Goal: Information Seeking & Learning: Learn about a topic

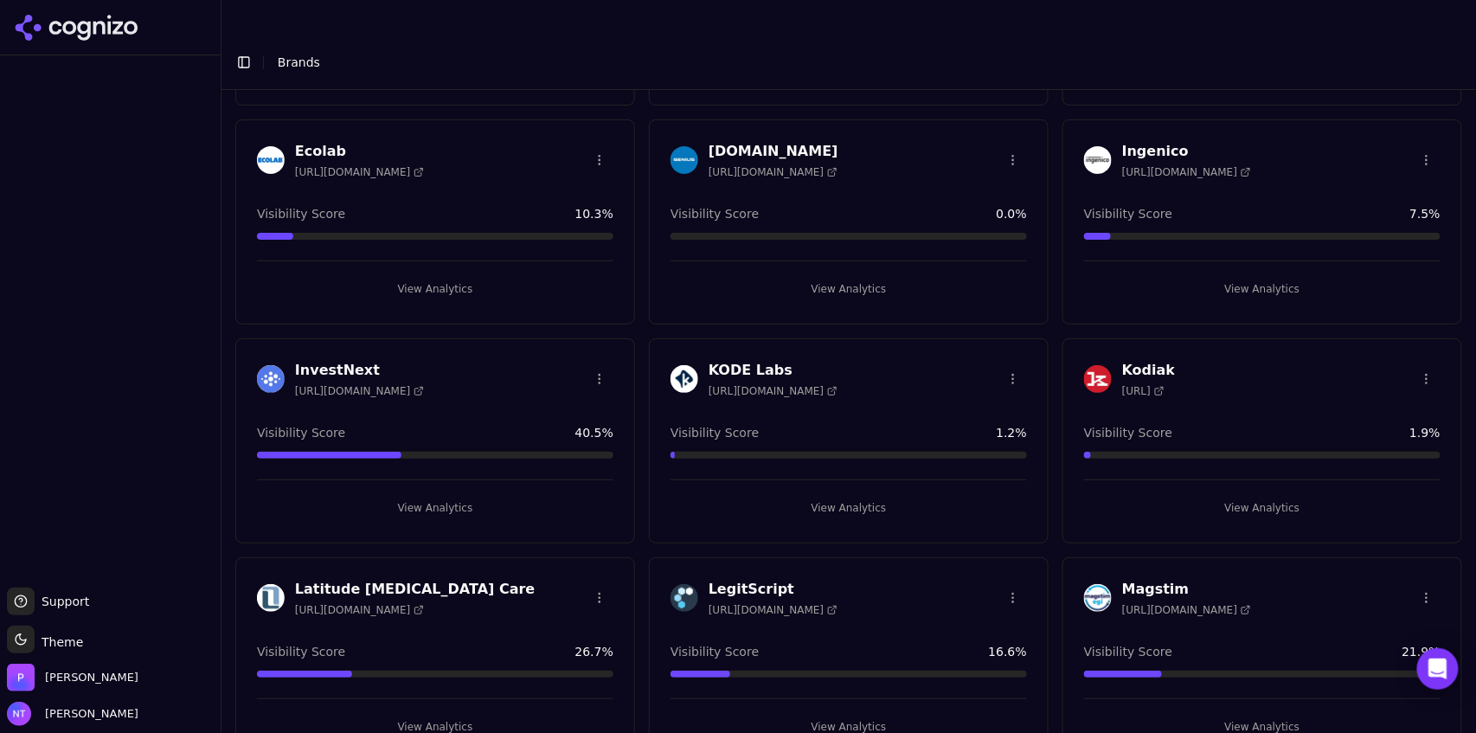
scroll to position [559, 0]
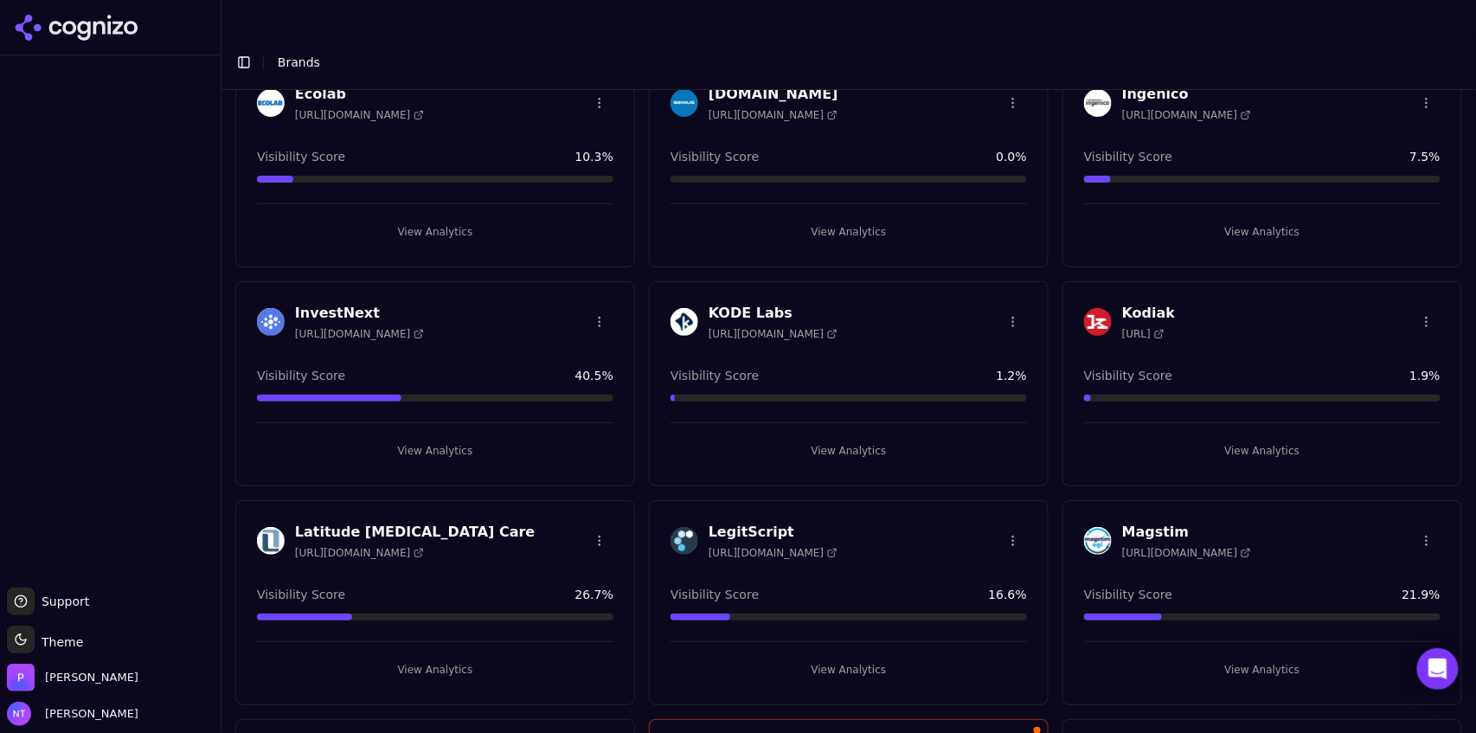
click at [428, 656] on button "View Analytics" at bounding box center [435, 670] width 357 height 28
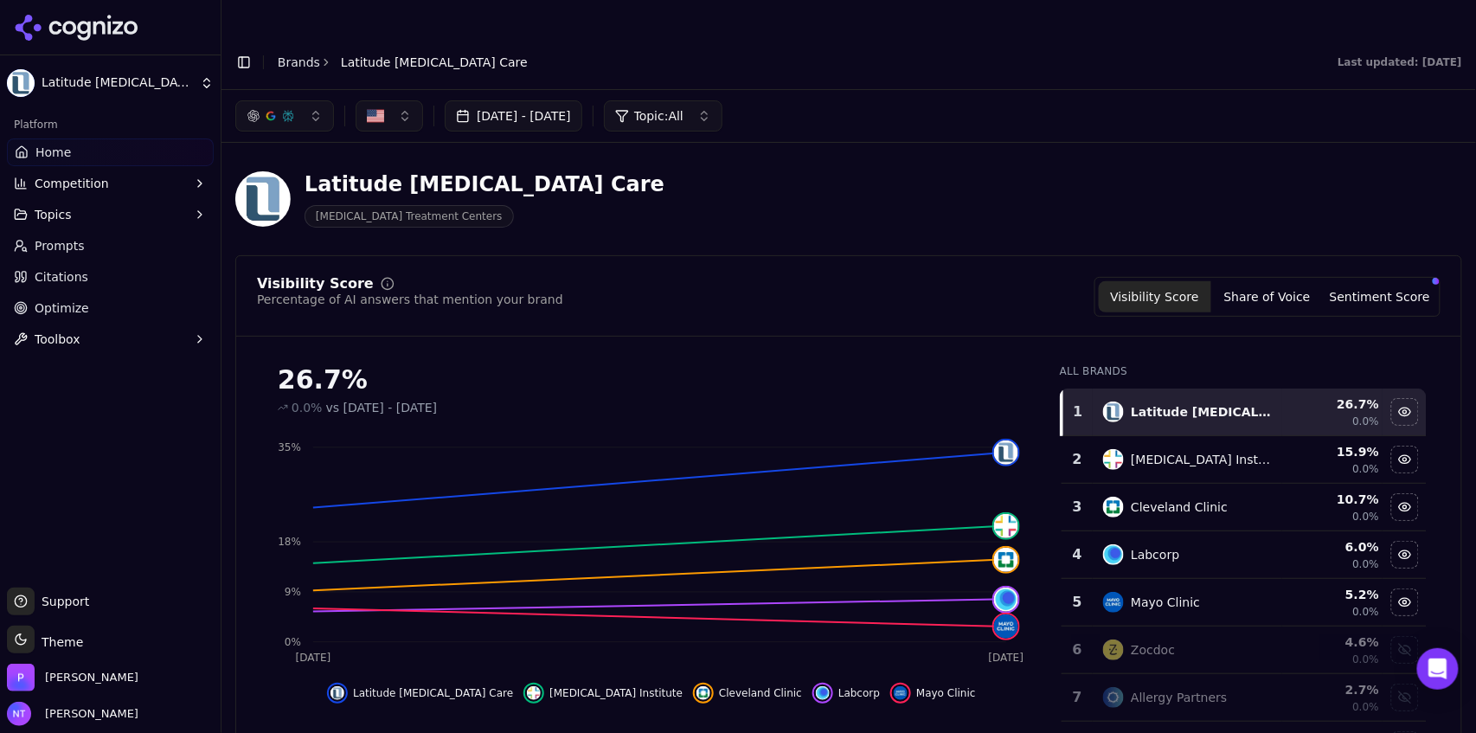
click at [280, 109] on div "button" at bounding box center [271, 116] width 48 height 14
click at [273, 183] on span "Google AI Overviews" at bounding box center [284, 186] width 109 height 35
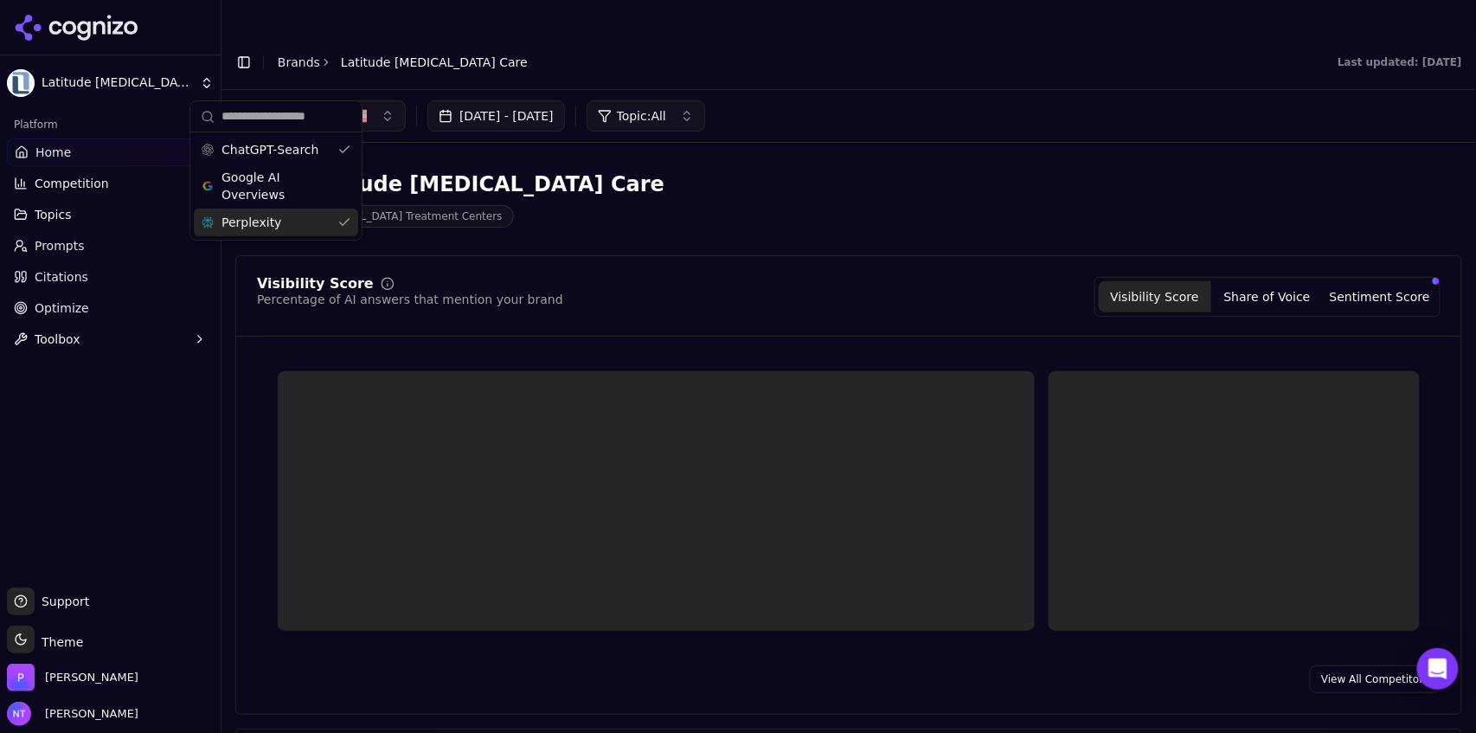
click at [267, 230] on div "Perplexity" at bounding box center [276, 223] width 164 height 28
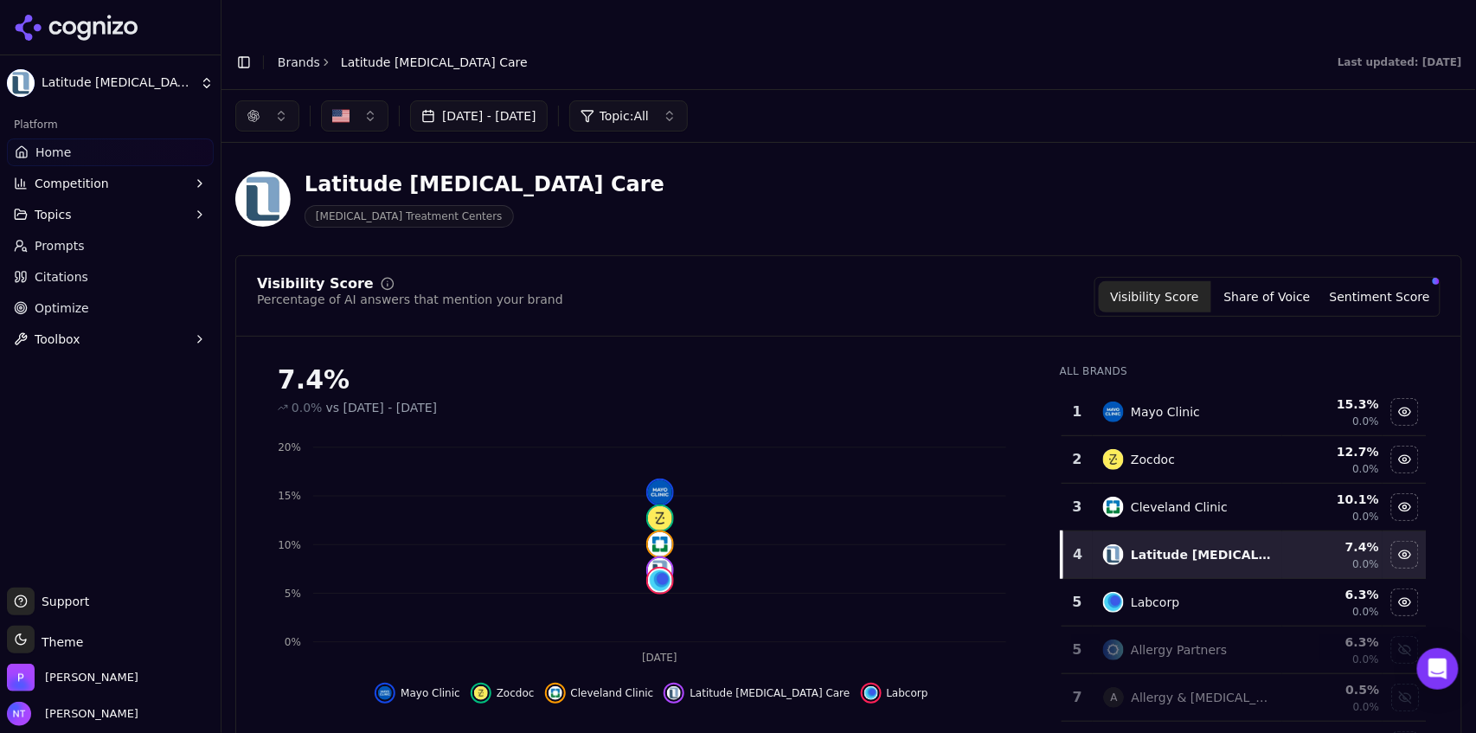
click at [280, 100] on button "button" at bounding box center [267, 115] width 64 height 31
click at [279, 185] on span "Google AI Overviews" at bounding box center [267, 186] width 109 height 35
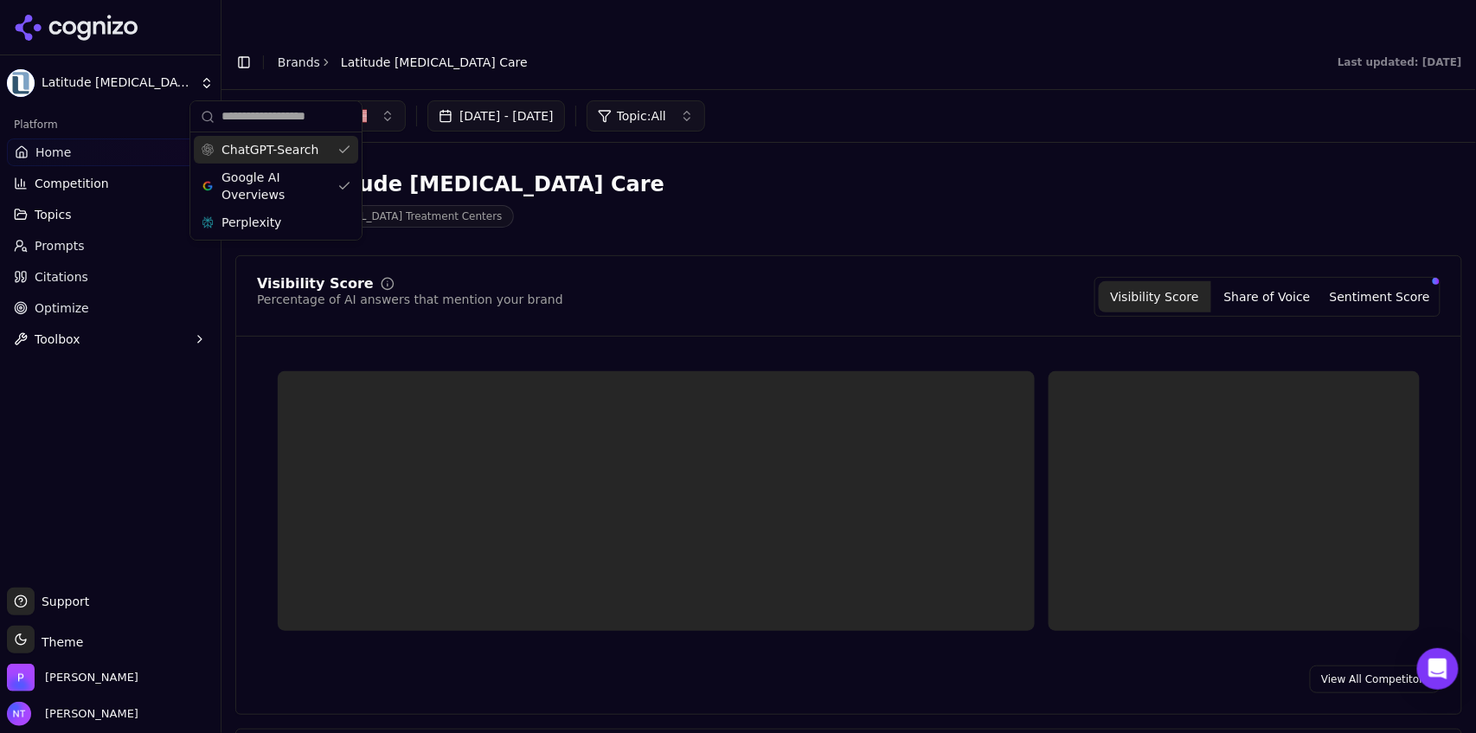
click at [276, 154] on span "ChatGPT-Search" at bounding box center [270, 149] width 97 height 17
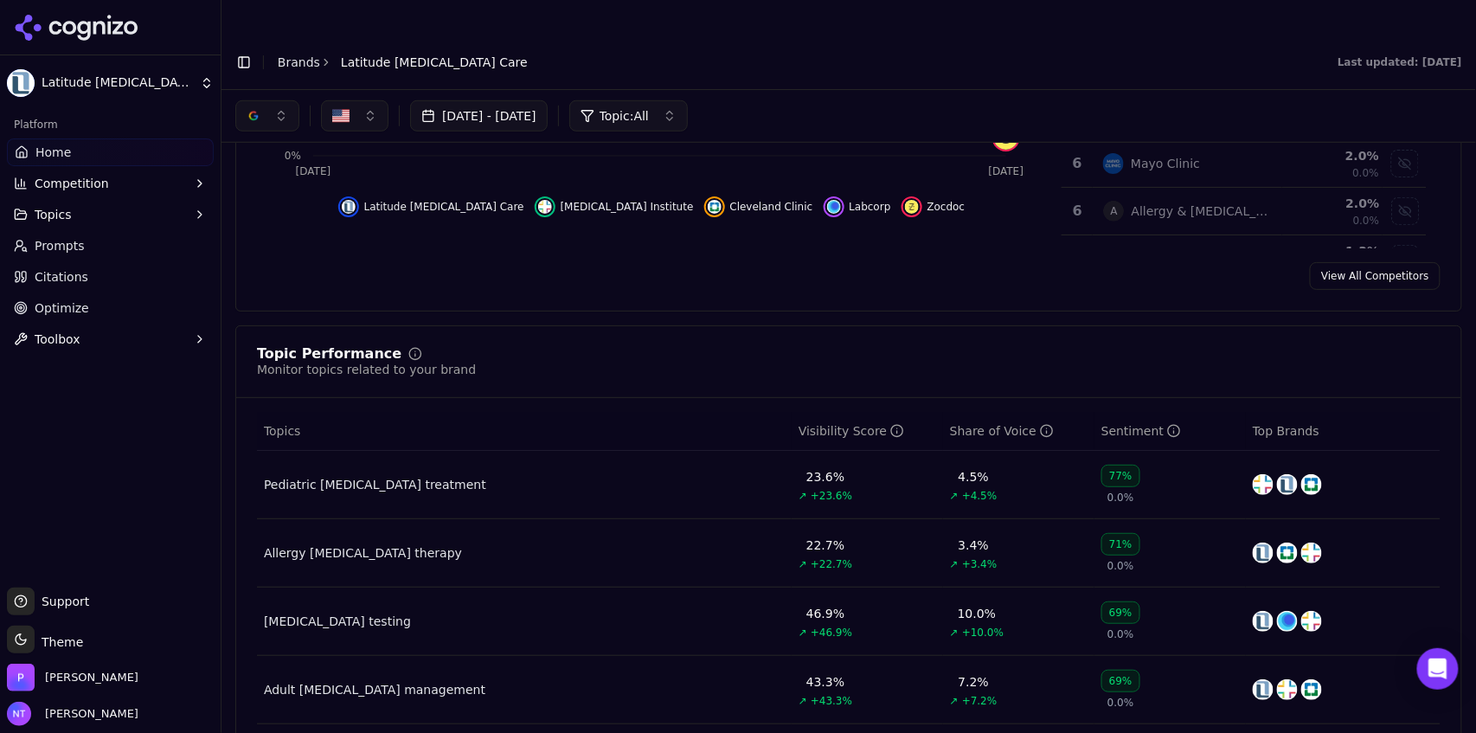
scroll to position [482, 0]
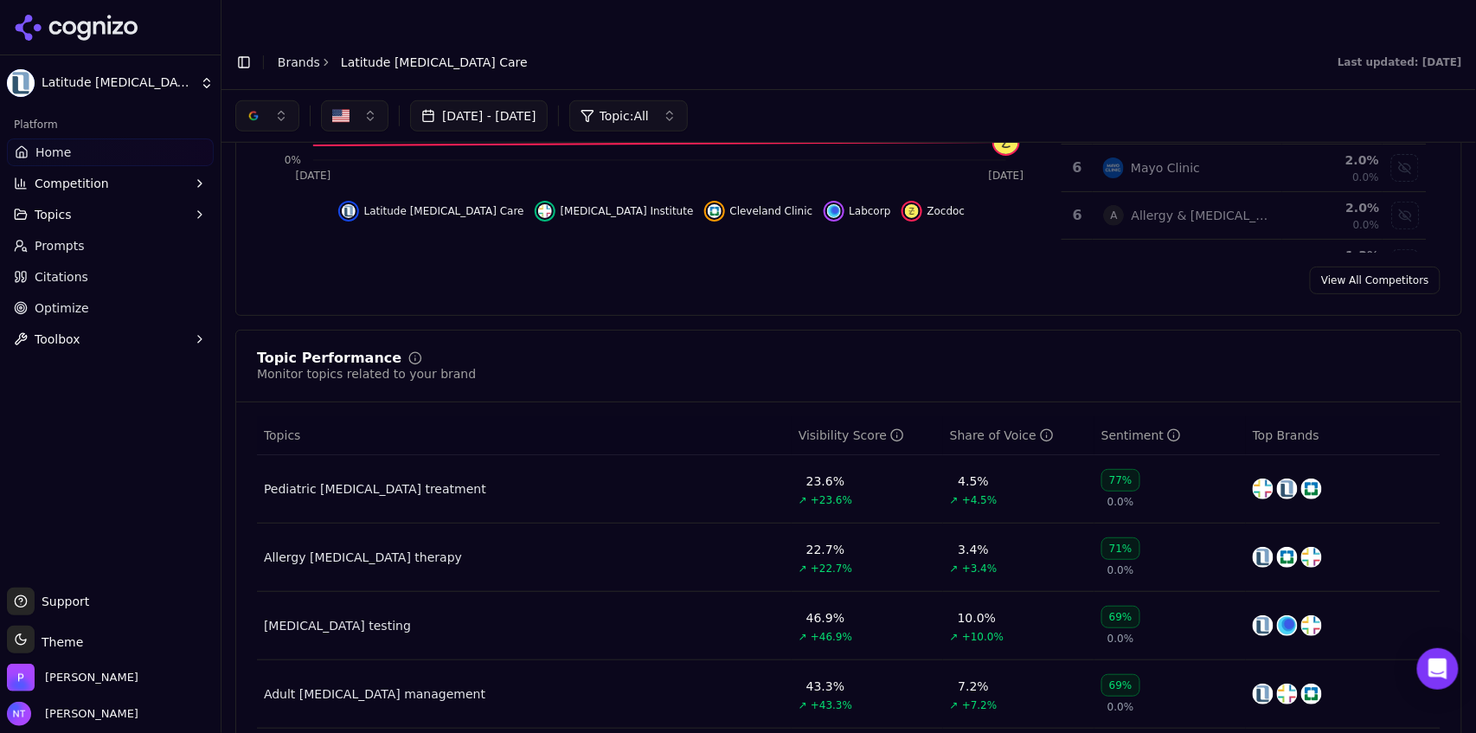
click at [268, 100] on button "button" at bounding box center [267, 115] width 64 height 31
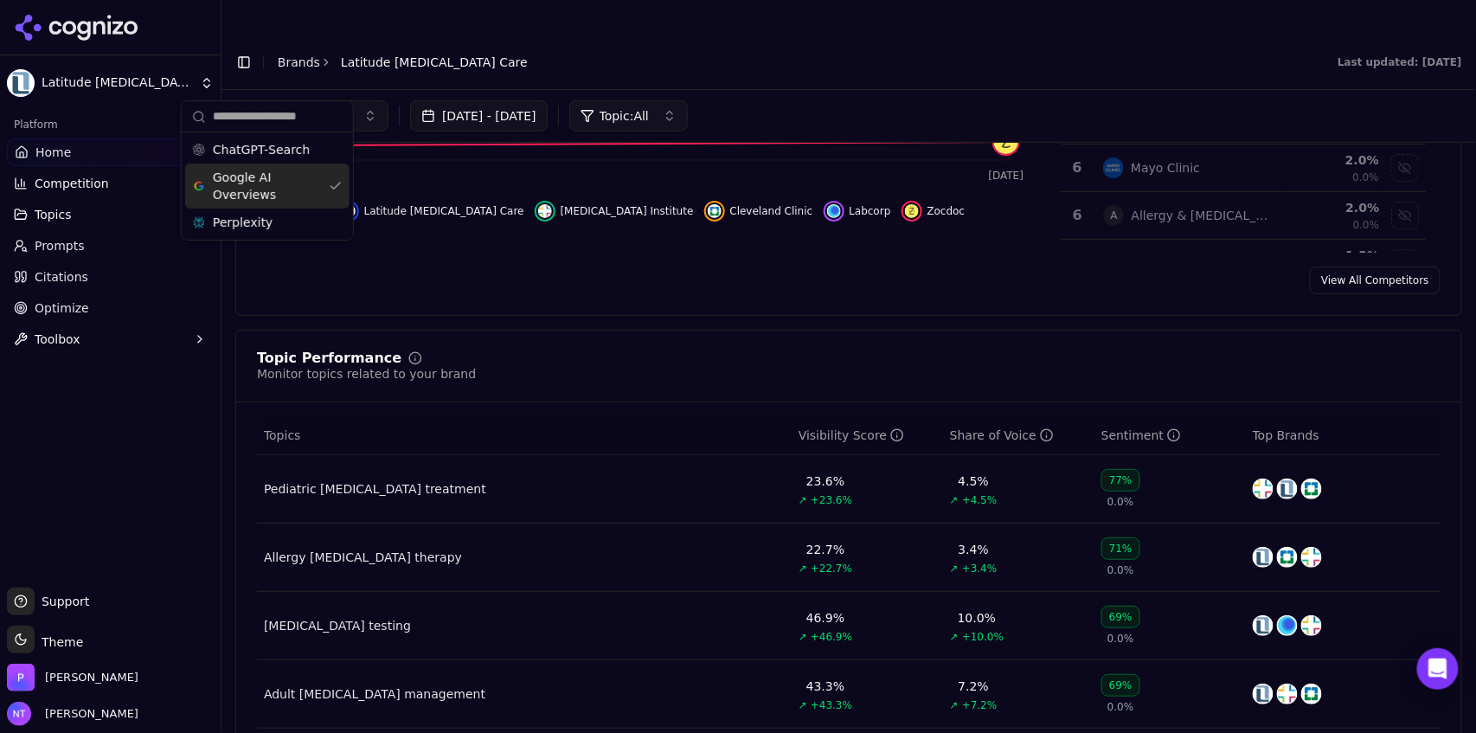
click at [265, 197] on span "Google AI Overviews" at bounding box center [267, 186] width 109 height 35
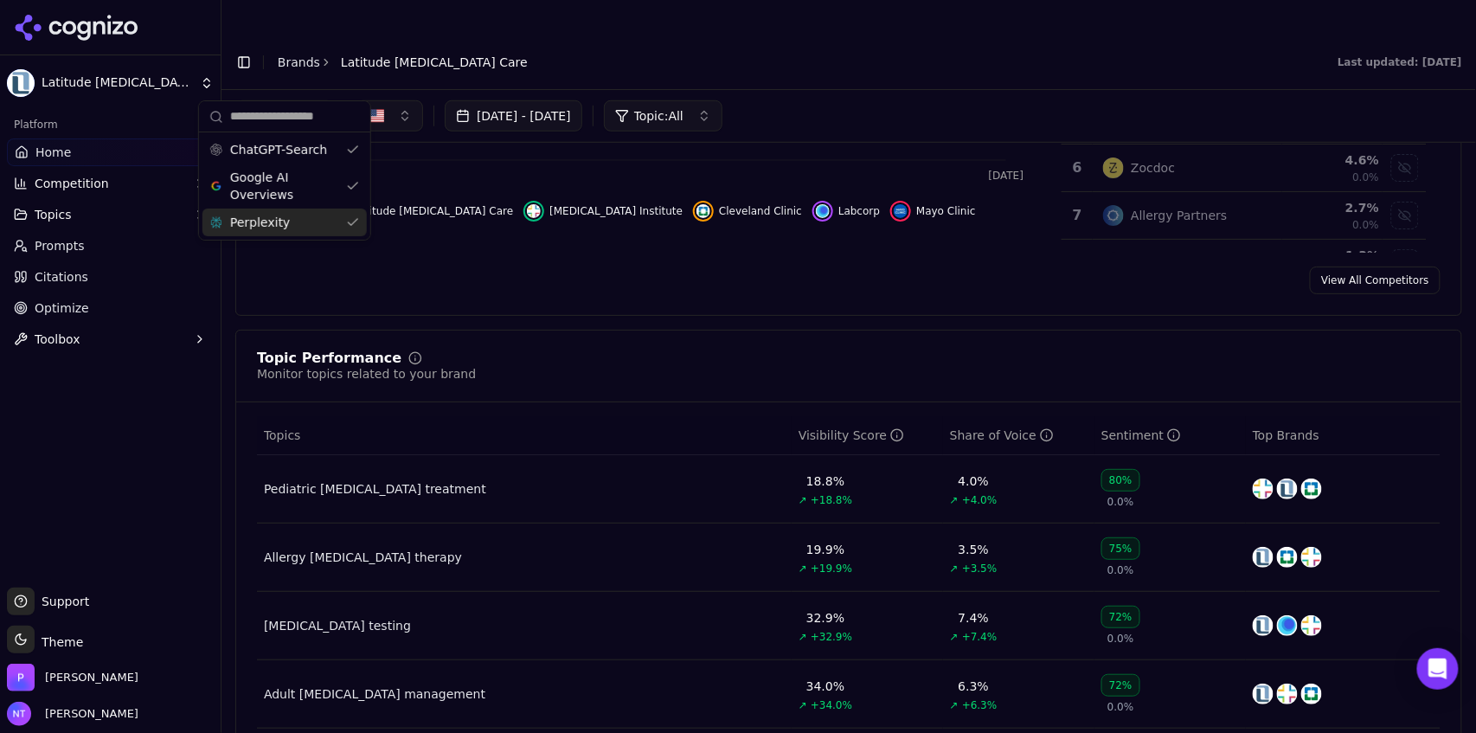
click at [264, 218] on span "Perplexity" at bounding box center [260, 222] width 60 height 17
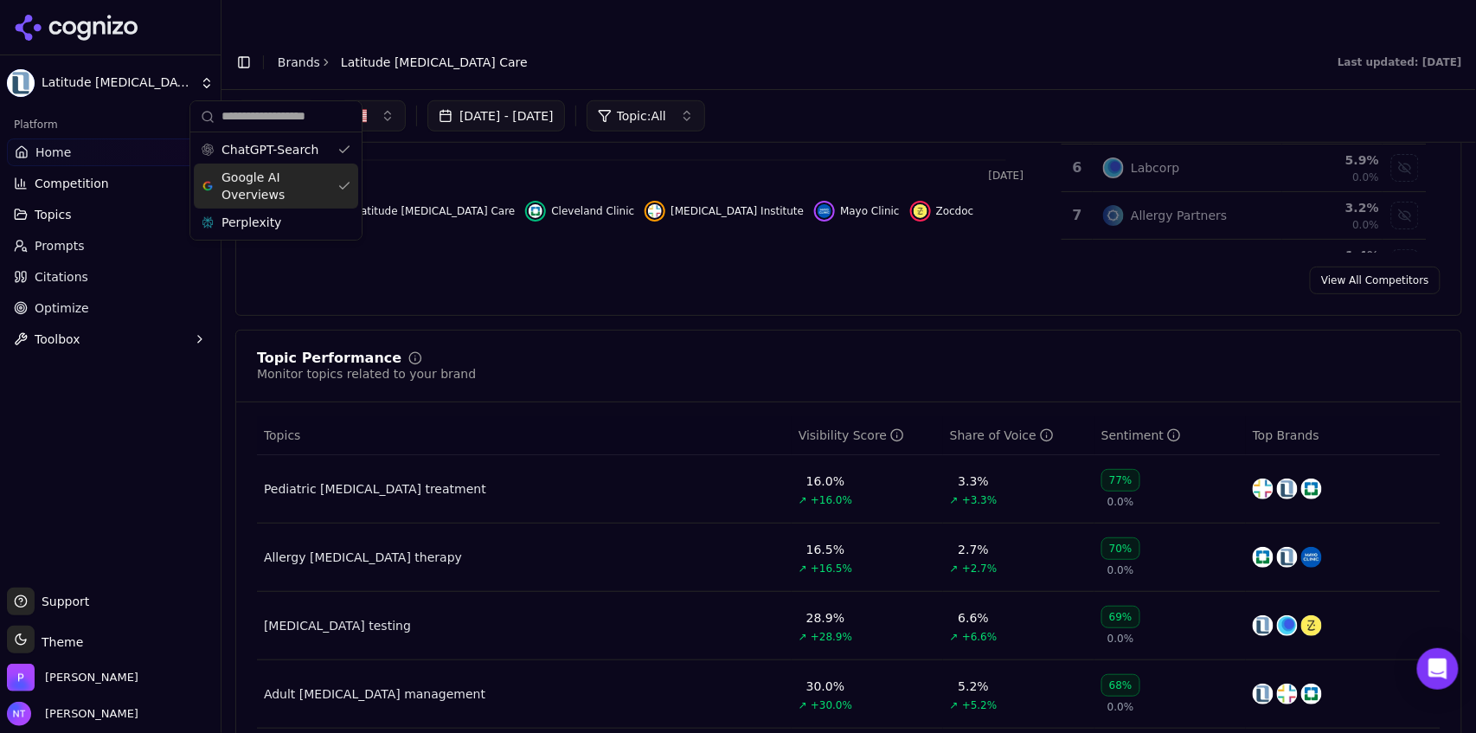
click at [272, 179] on span "Google AI Overviews" at bounding box center [276, 186] width 109 height 35
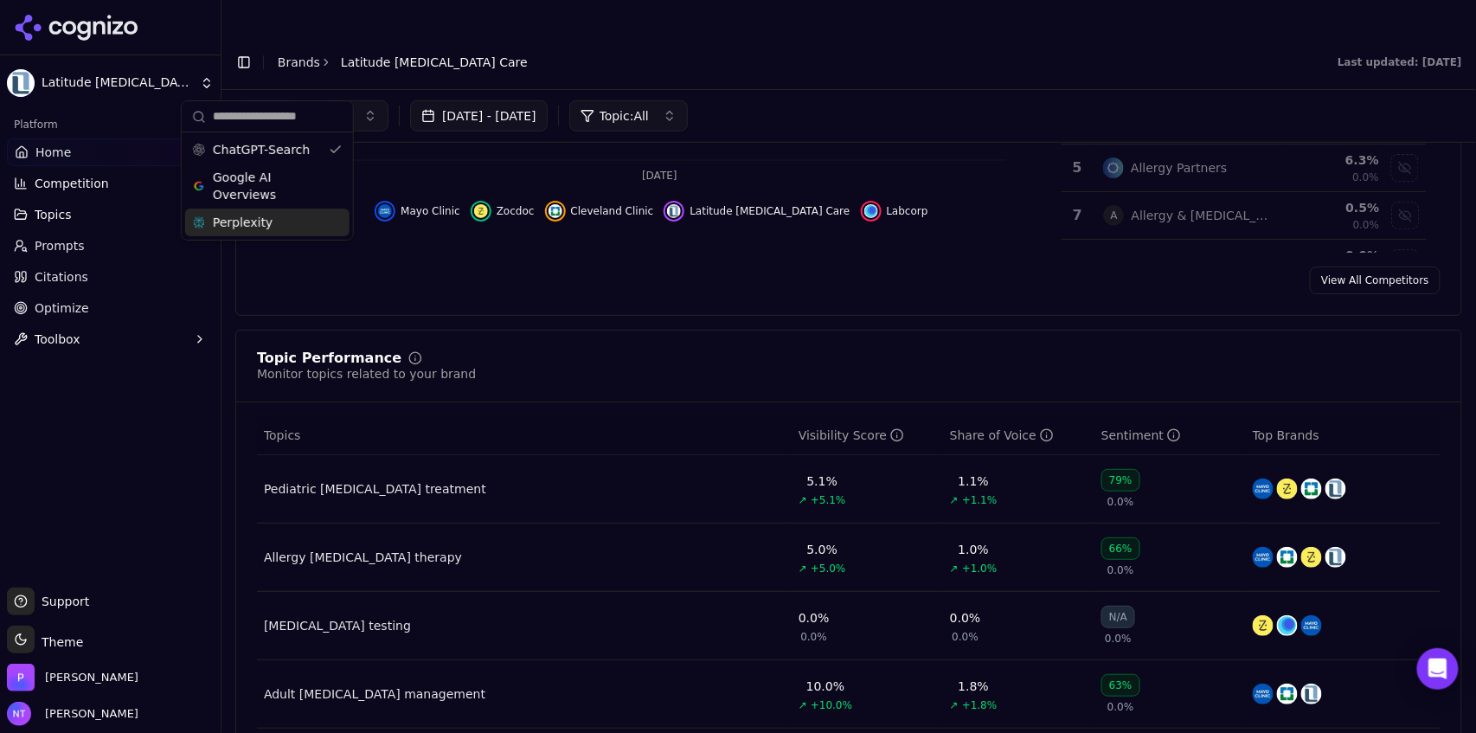
click at [264, 221] on span "Perplexity" at bounding box center [243, 222] width 60 height 17
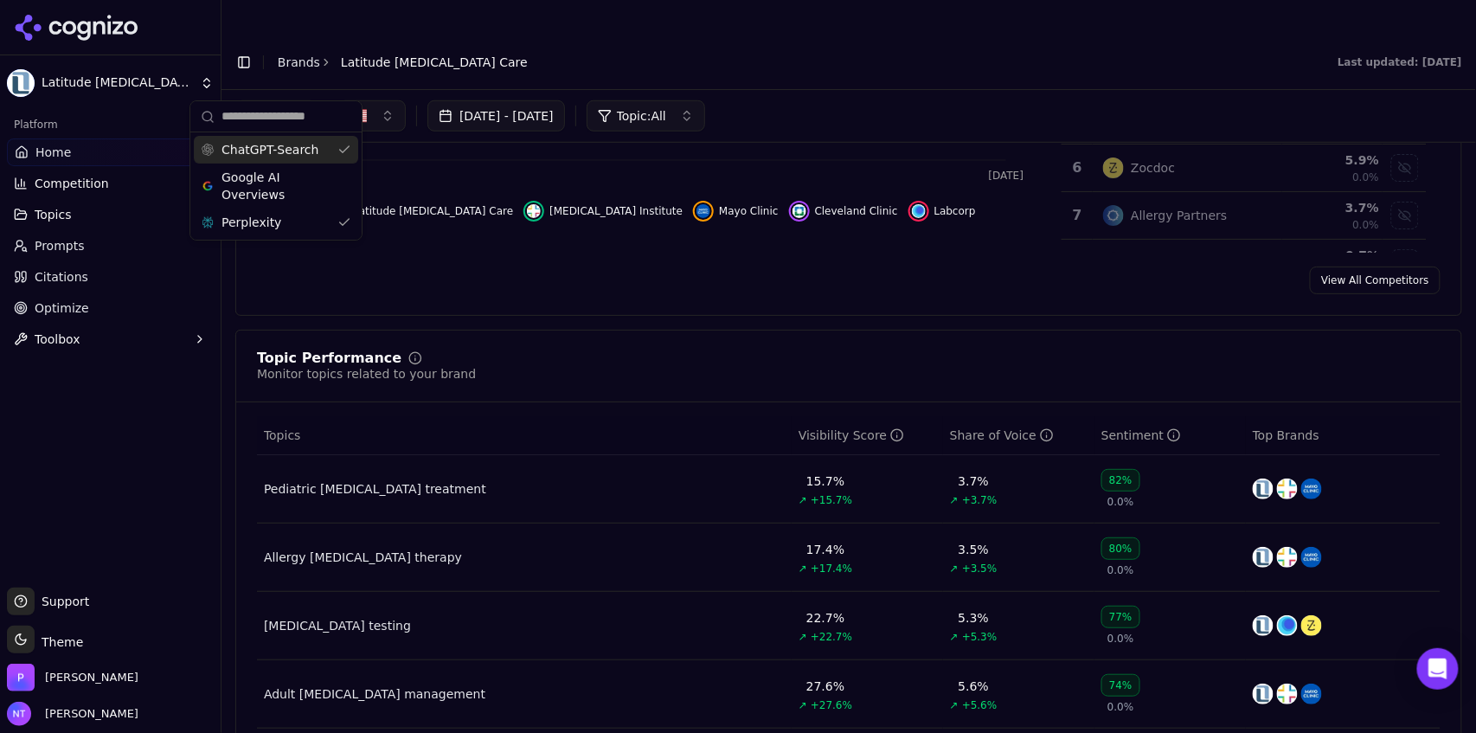
click at [274, 148] on span "ChatGPT-Search" at bounding box center [270, 149] width 97 height 17
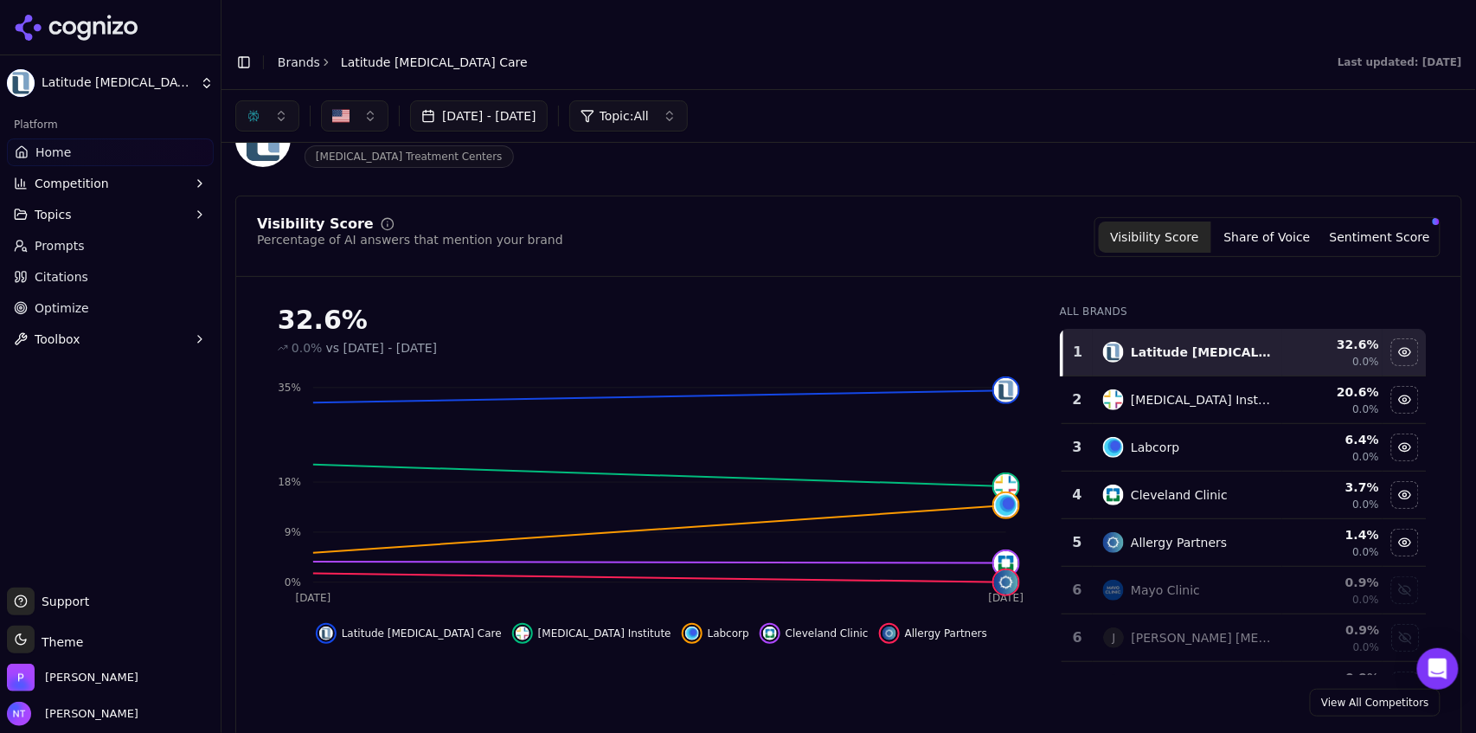
scroll to position [42, 0]
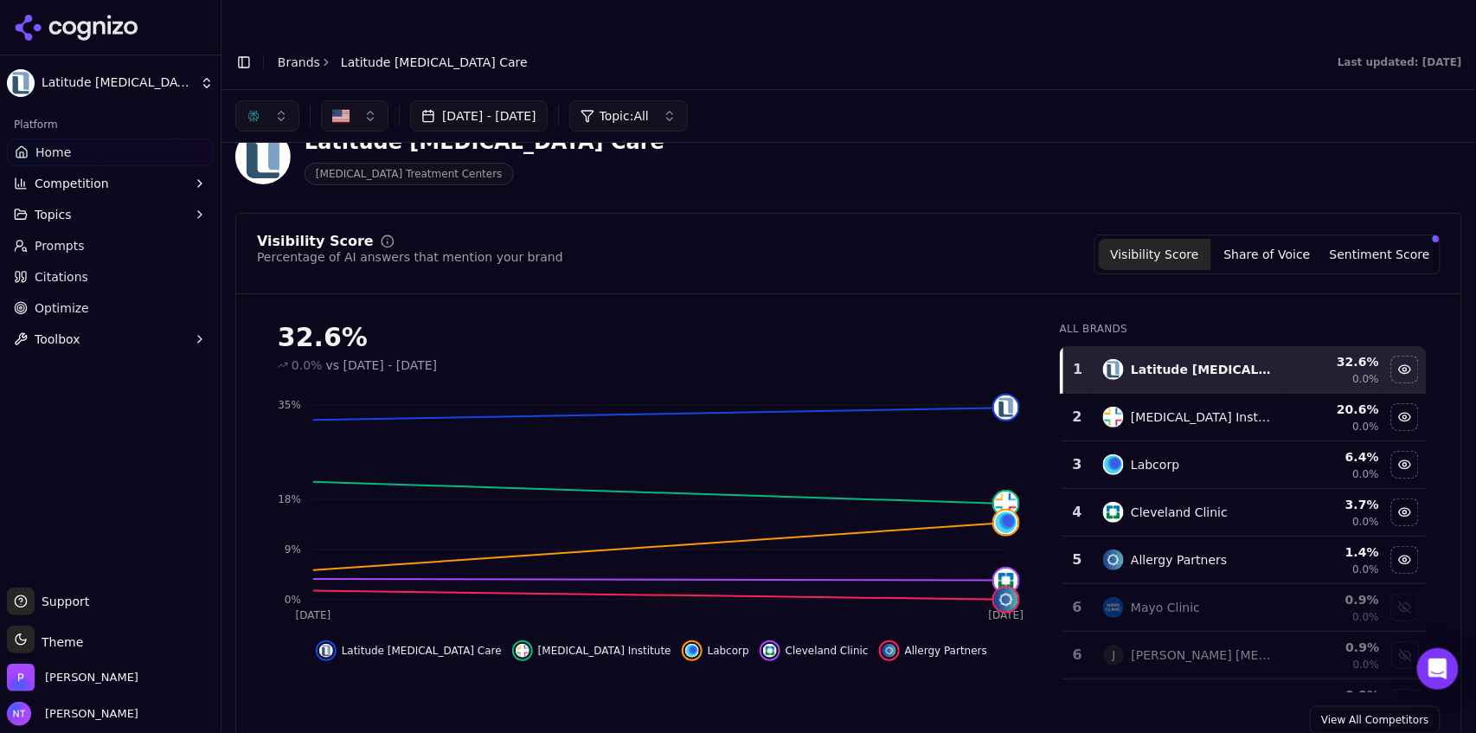
click at [267, 100] on button "button" at bounding box center [267, 115] width 64 height 31
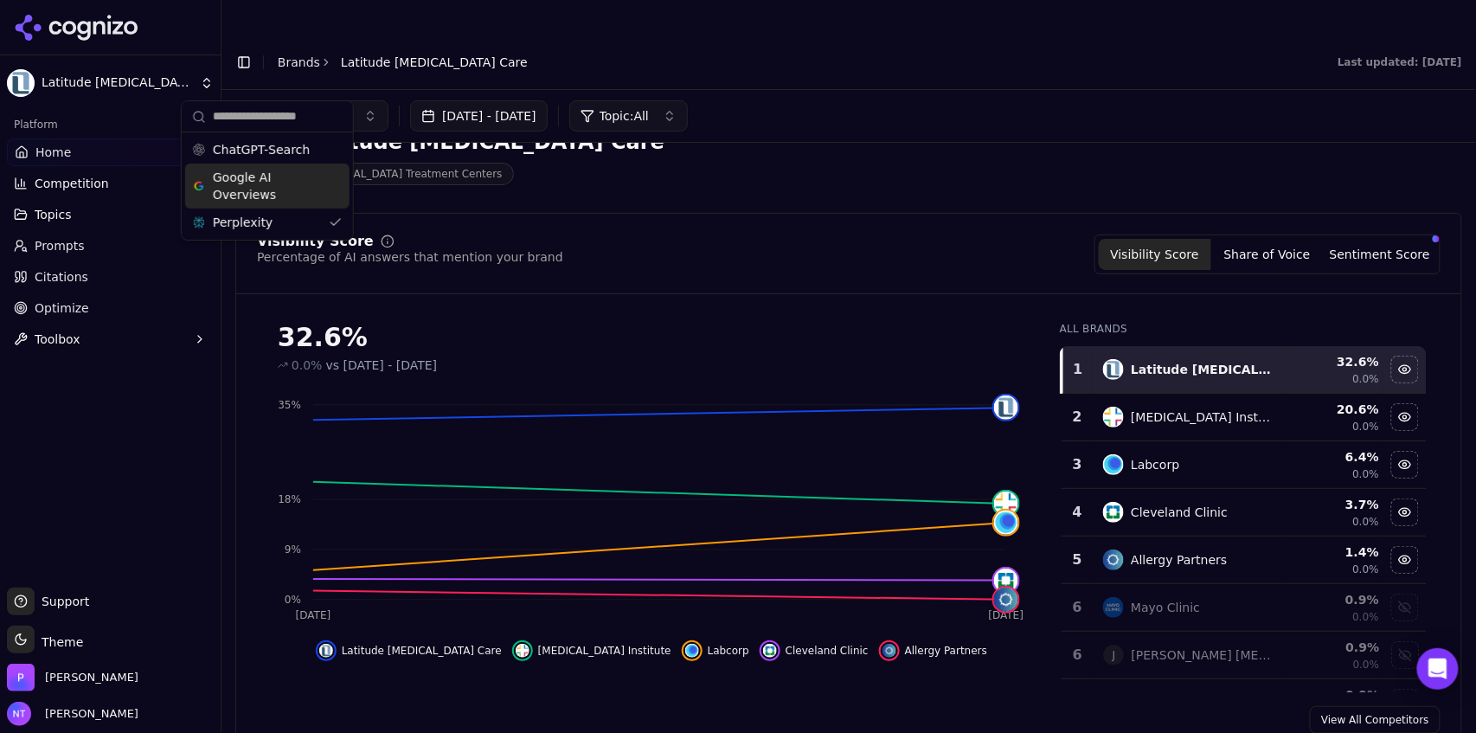
click at [284, 197] on span "Google AI Overviews" at bounding box center [267, 186] width 109 height 35
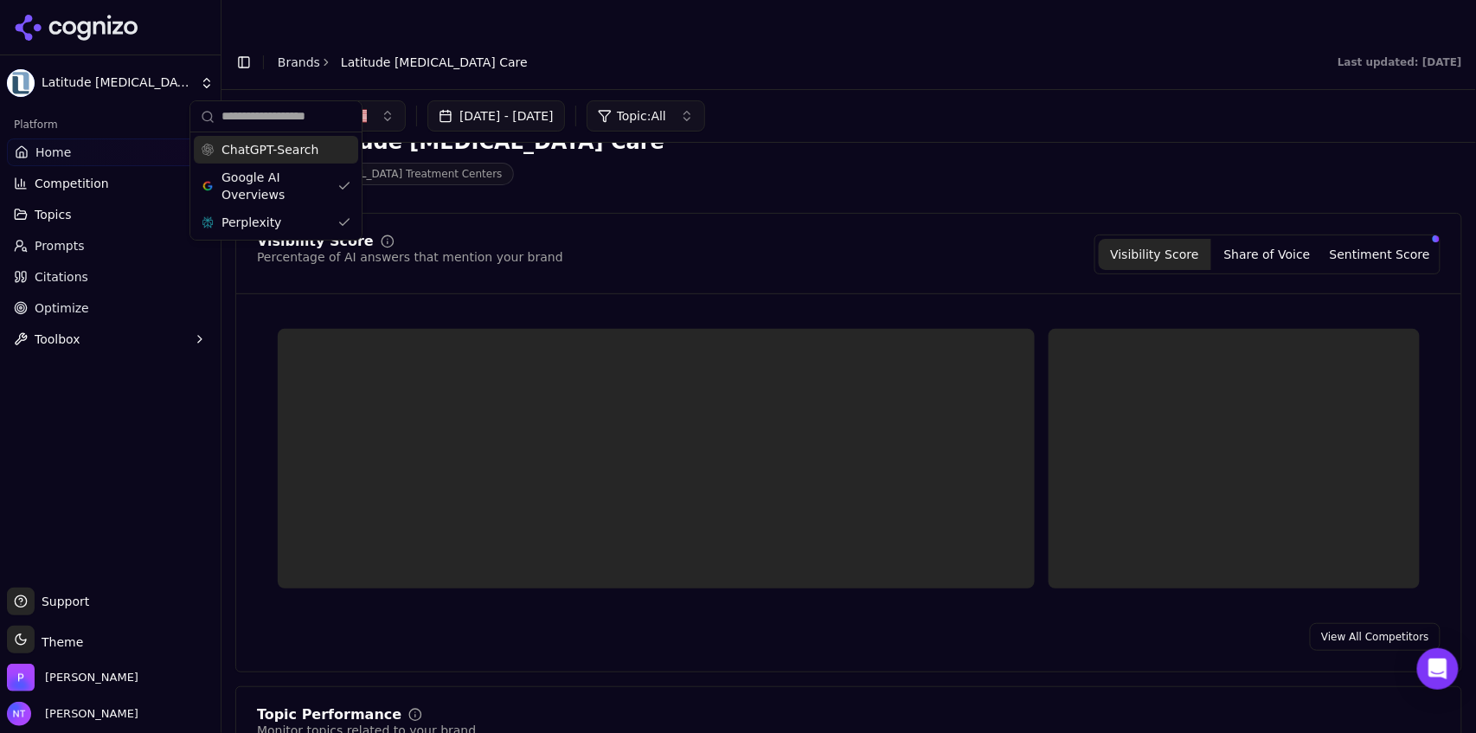
click at [282, 151] on span "ChatGPT-Search" at bounding box center [270, 149] width 97 height 17
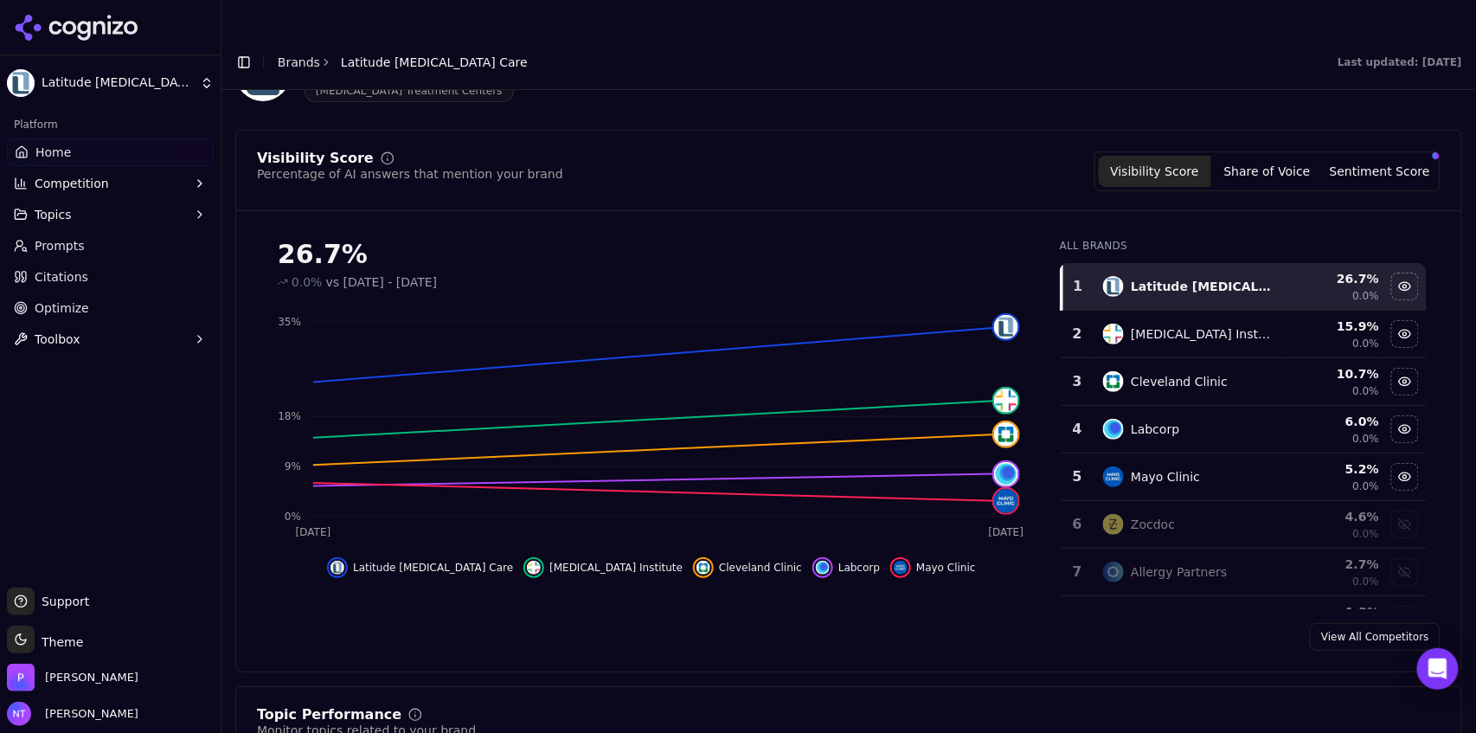
scroll to position [0, 0]
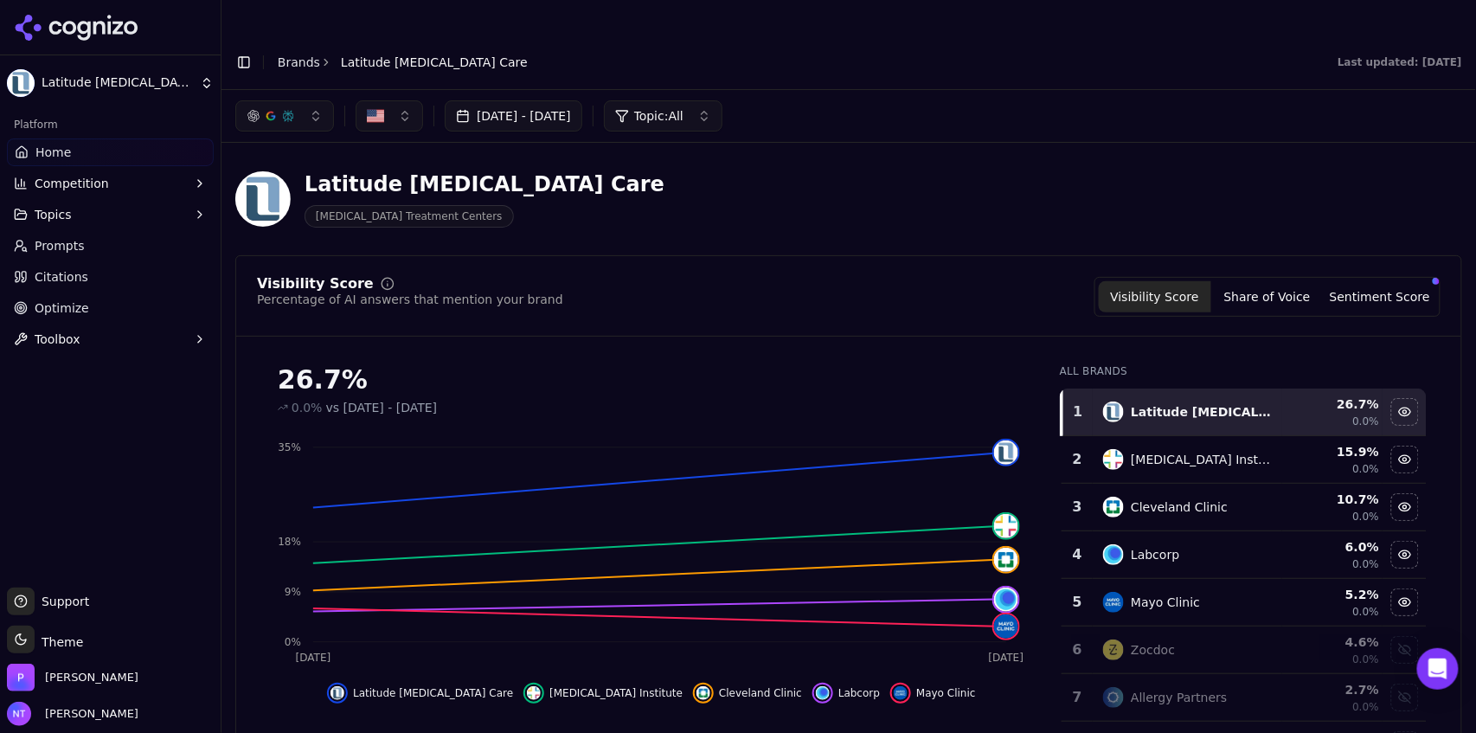
click at [285, 109] on div "button" at bounding box center [288, 116] width 14 height 14
click at [288, 191] on span "Google AI Overviews" at bounding box center [284, 186] width 109 height 35
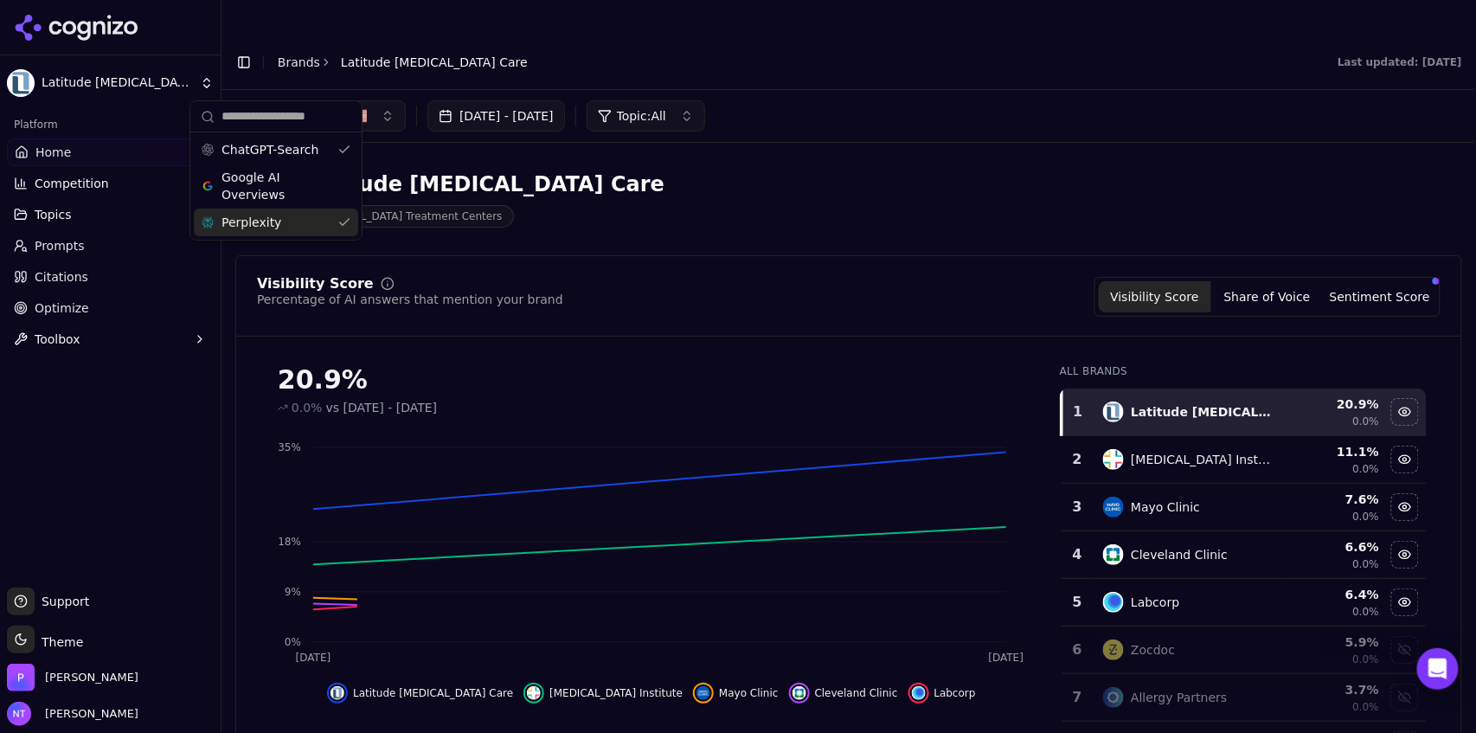
click at [284, 227] on div "Perplexity" at bounding box center [276, 223] width 164 height 28
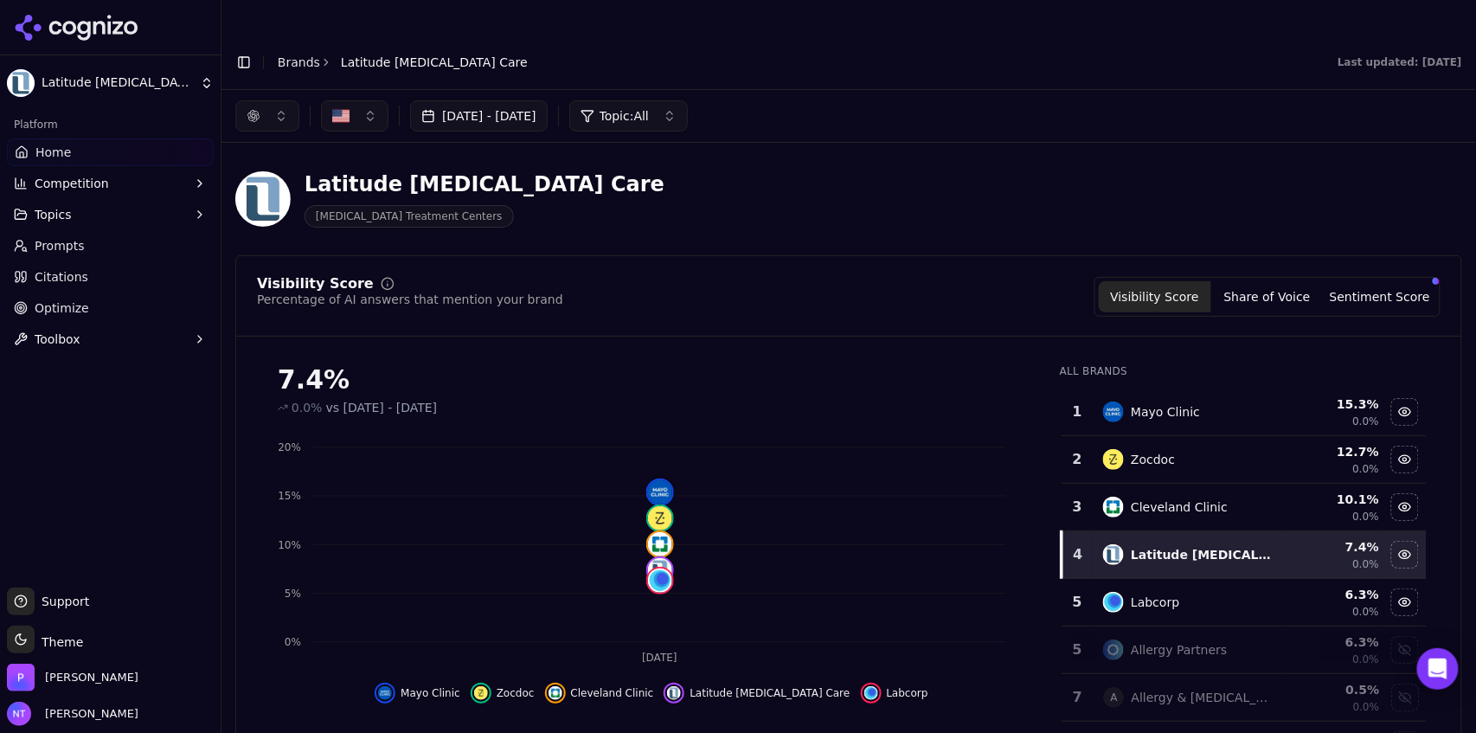
click at [114, 193] on button "Competition" at bounding box center [110, 184] width 207 height 28
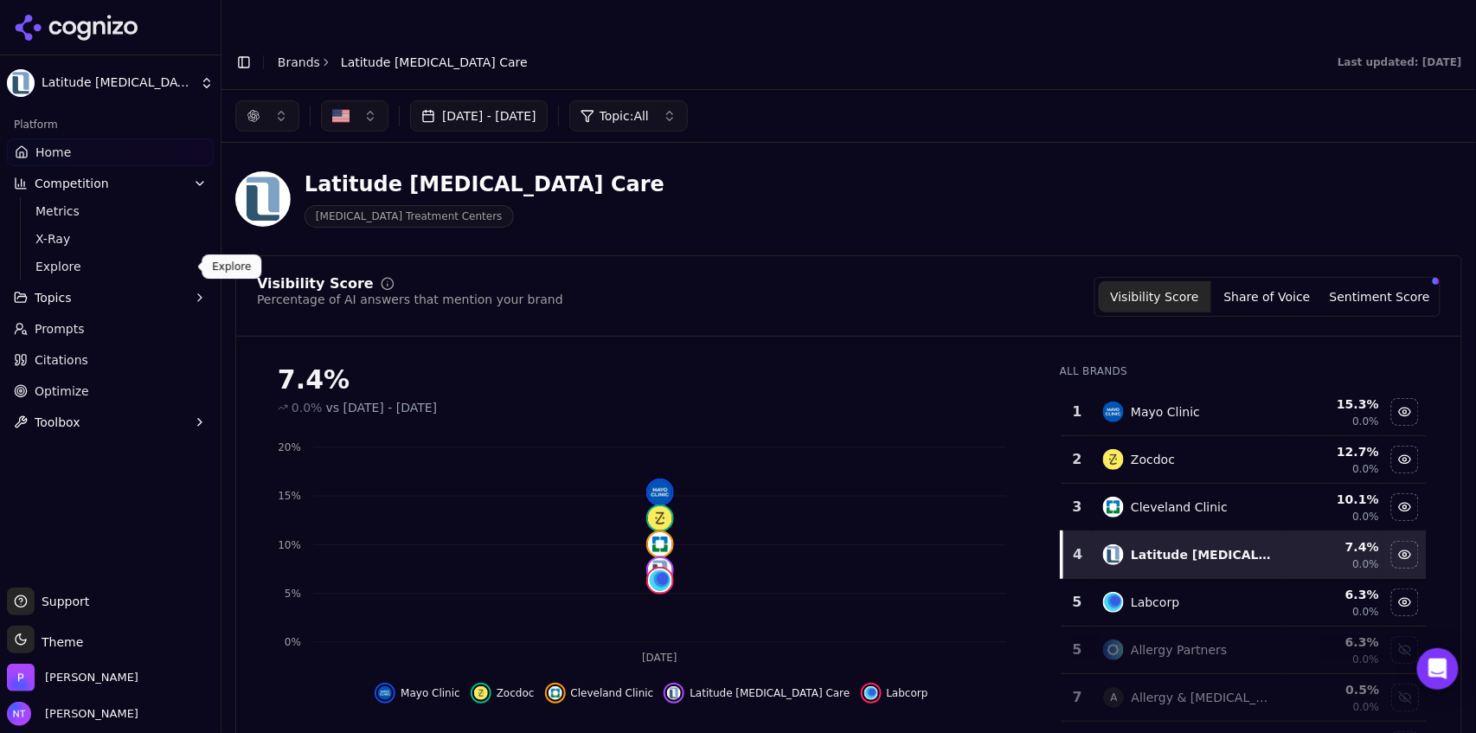
click at [114, 271] on span "Explore" at bounding box center [110, 266] width 151 height 17
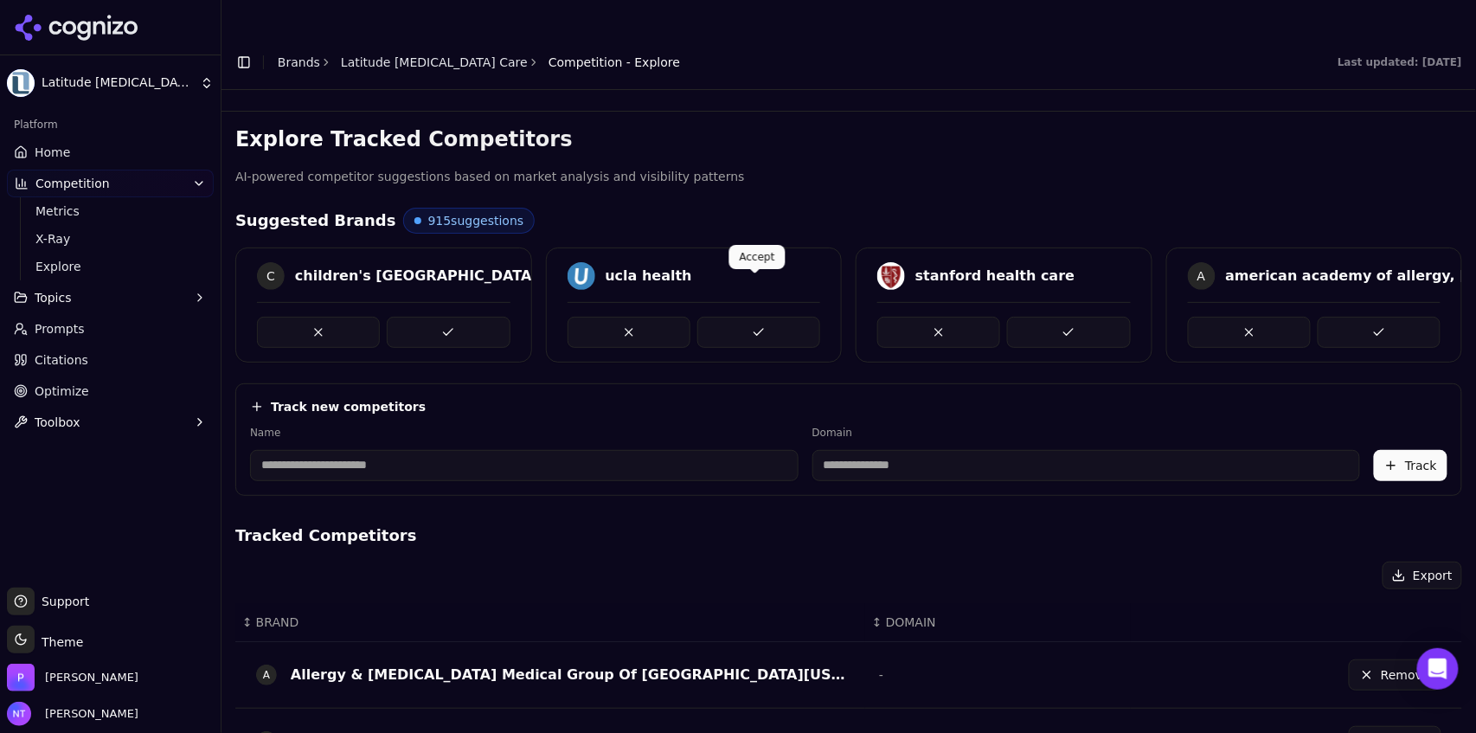
click at [775, 317] on button at bounding box center [759, 332] width 123 height 31
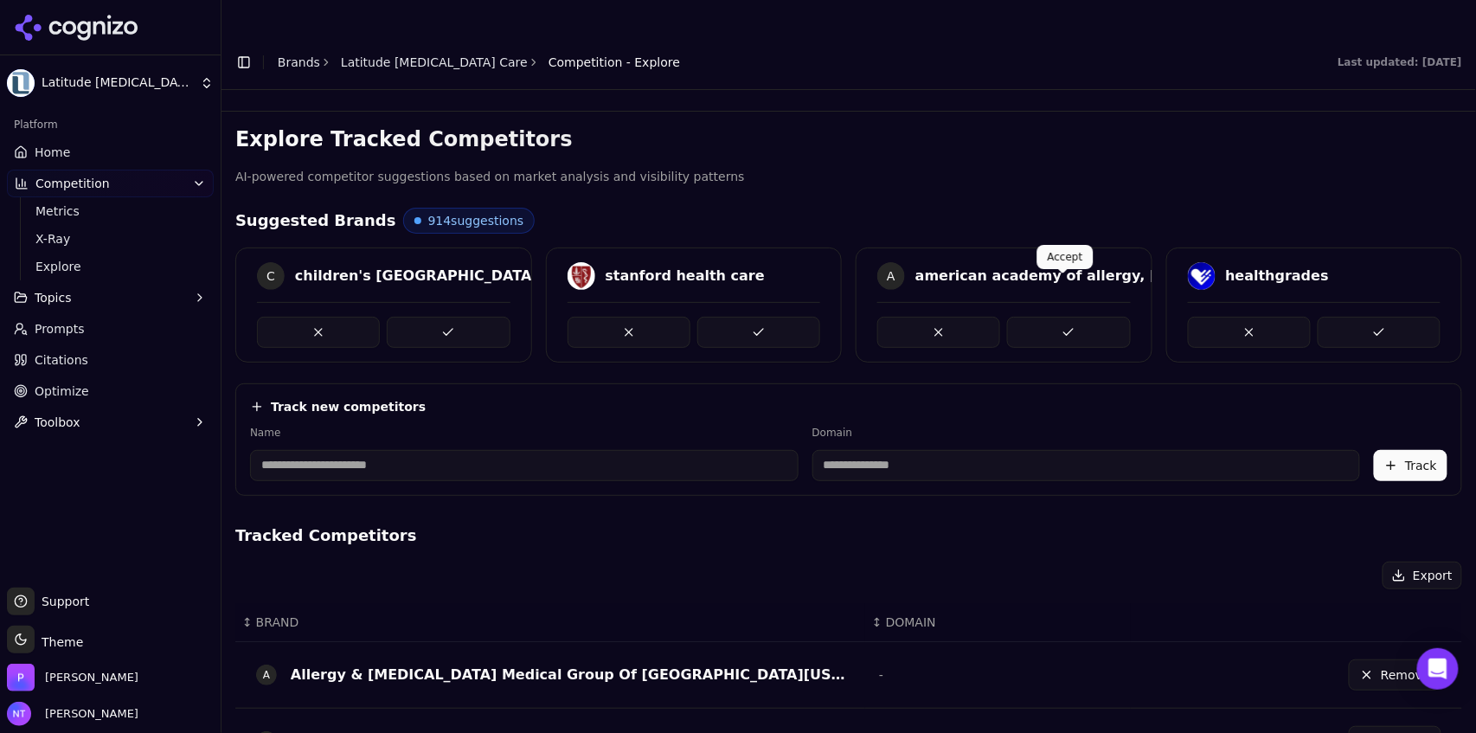
click at [1046, 317] on button at bounding box center [1068, 332] width 123 height 31
click at [87, 158] on link "Home" at bounding box center [110, 152] width 207 height 28
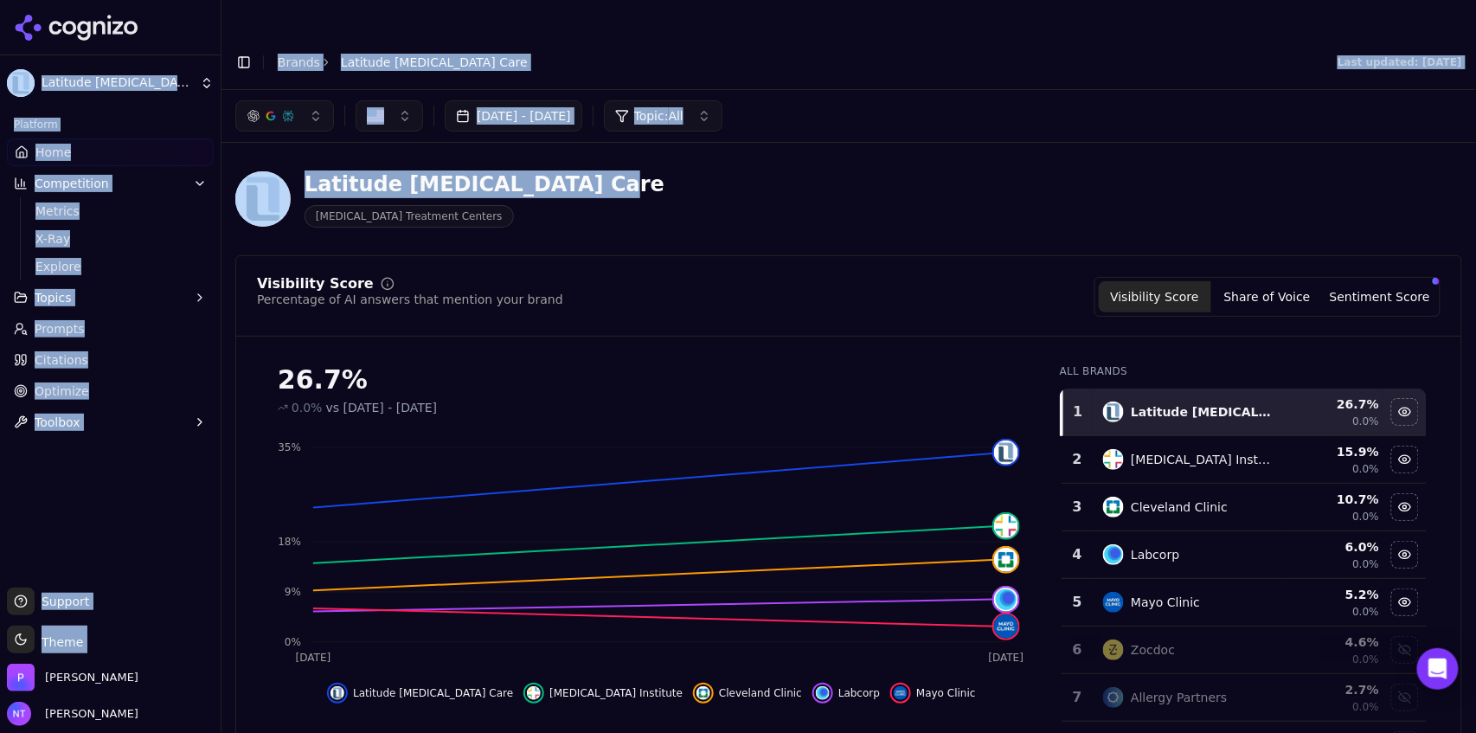
drag, startPoint x: 1466, startPoint y: 139, endPoint x: 1463, endPoint y: 261, distance: 122.1
click at [1463, 261] on body "Latitude [MEDICAL_DATA] Care Platform Home Competition Metrics X-Ray Explore To…" at bounding box center [738, 384] width 1476 height 768
click at [1269, 157] on div "Latitude [MEDICAL_DATA] Care [MEDICAL_DATA] Treatment Centers" at bounding box center [848, 199] width 1227 height 85
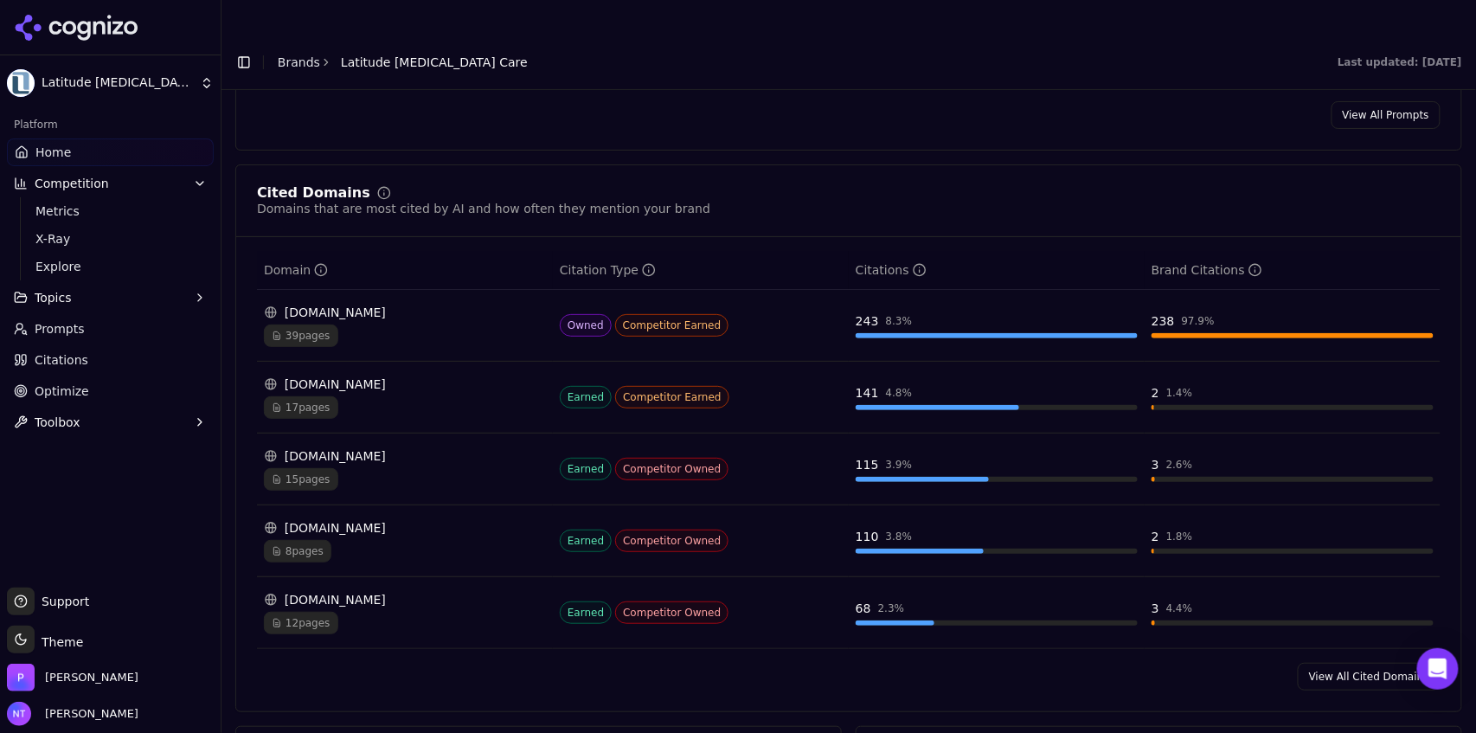
scroll to position [1758, 0]
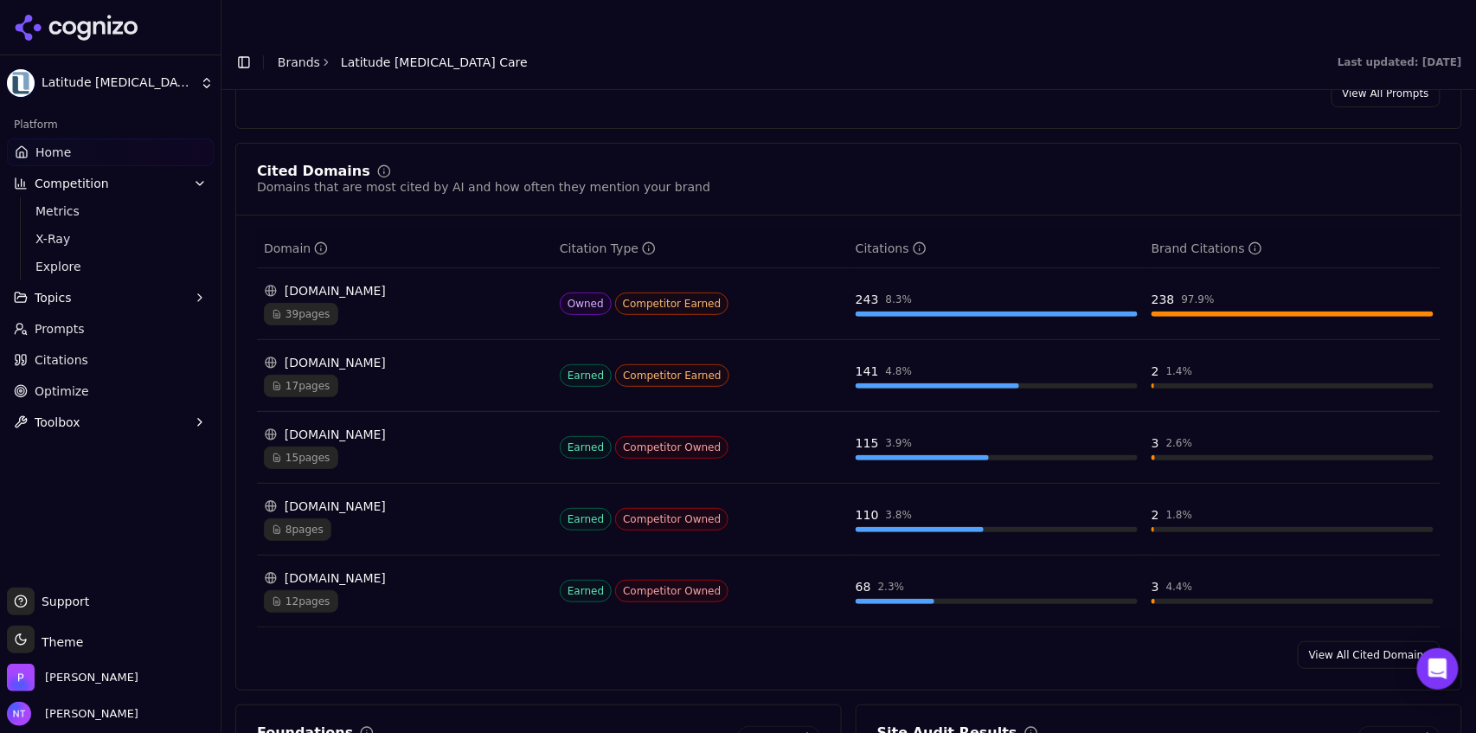
click at [1359, 641] on link "View All Cited Domains" at bounding box center [1369, 655] width 143 height 28
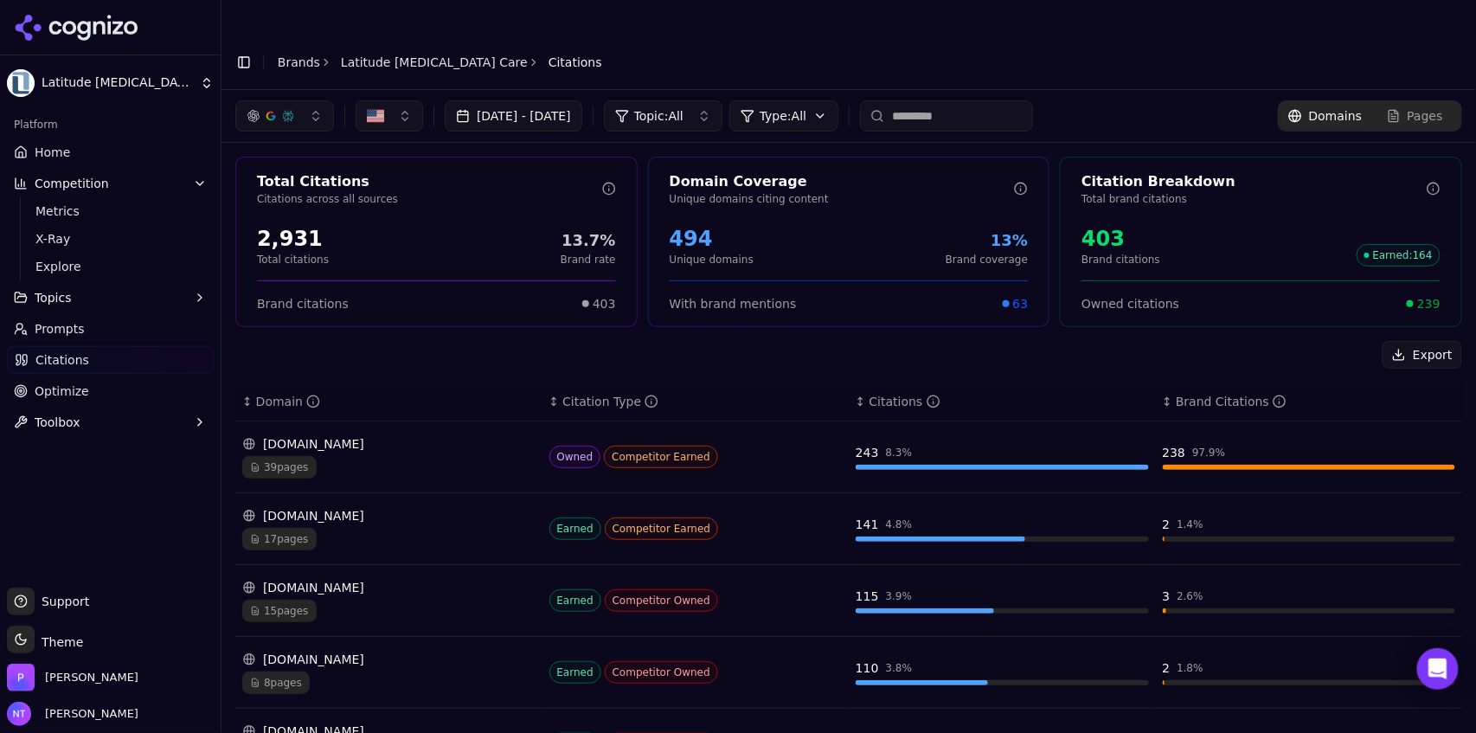
click at [281, 109] on div "button" at bounding box center [288, 116] width 14 height 14
click at [290, 155] on span "ChatGPT-Search" at bounding box center [278, 149] width 97 height 17
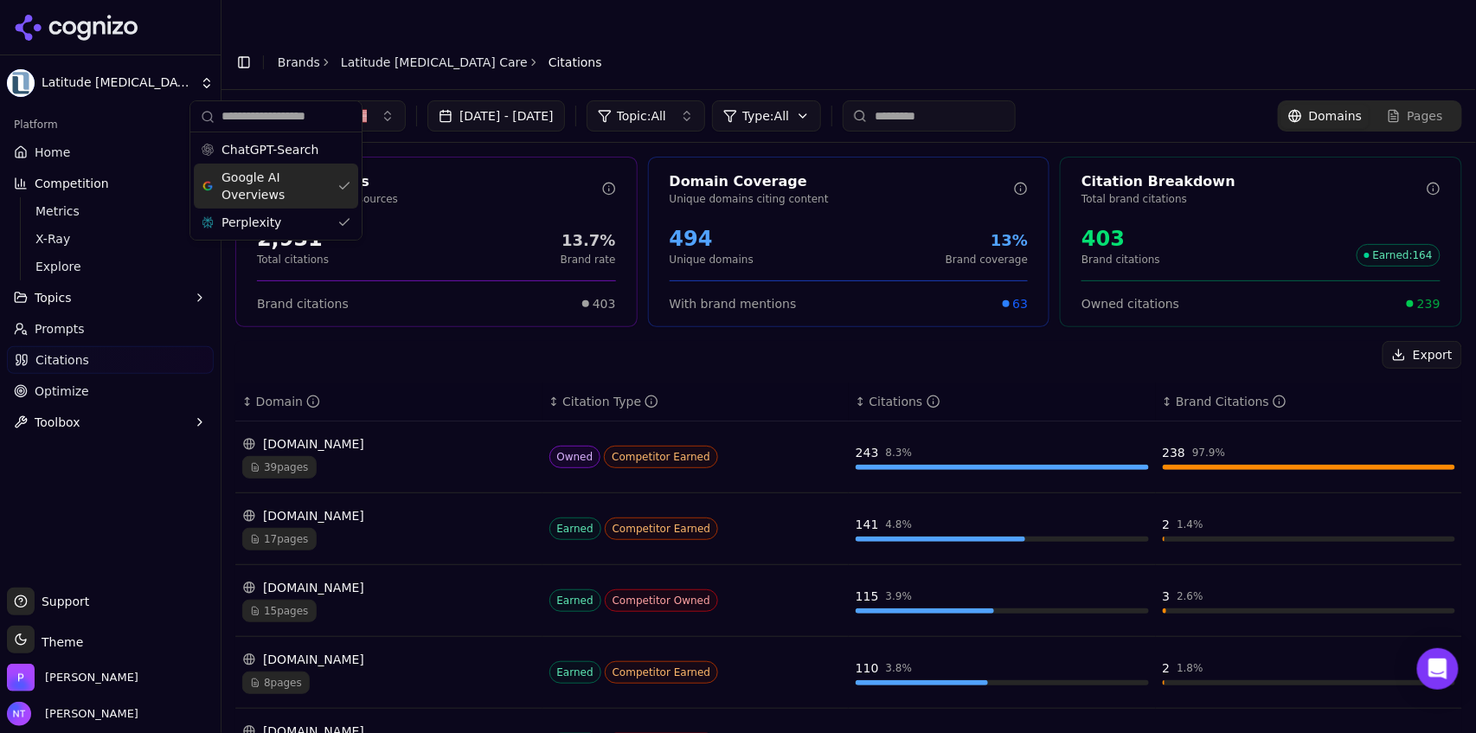
click at [284, 183] on span "Google AI Overviews" at bounding box center [276, 186] width 109 height 35
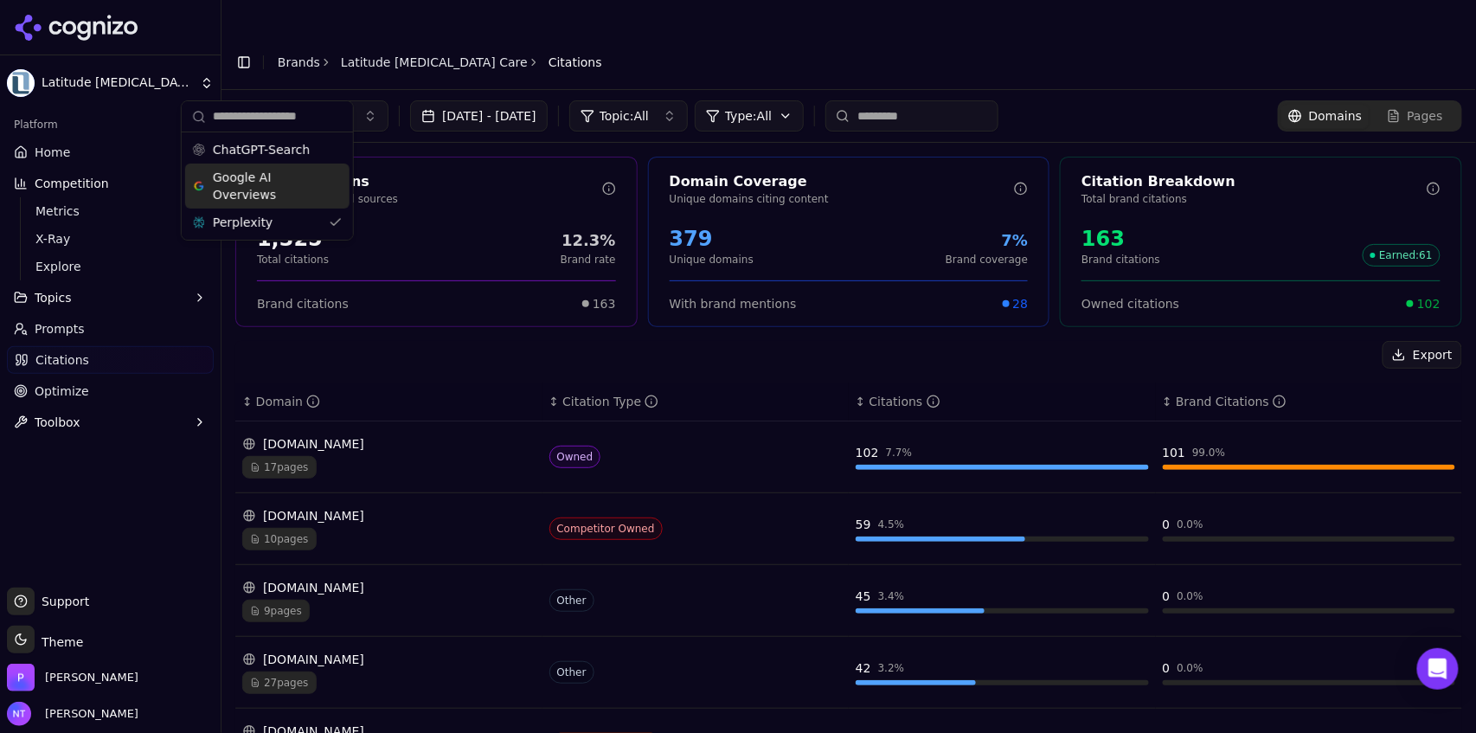
click at [704, 35] on header "Toggle Sidebar Brands Latitude [MEDICAL_DATA] Care Citations" at bounding box center [849, 62] width 1255 height 55
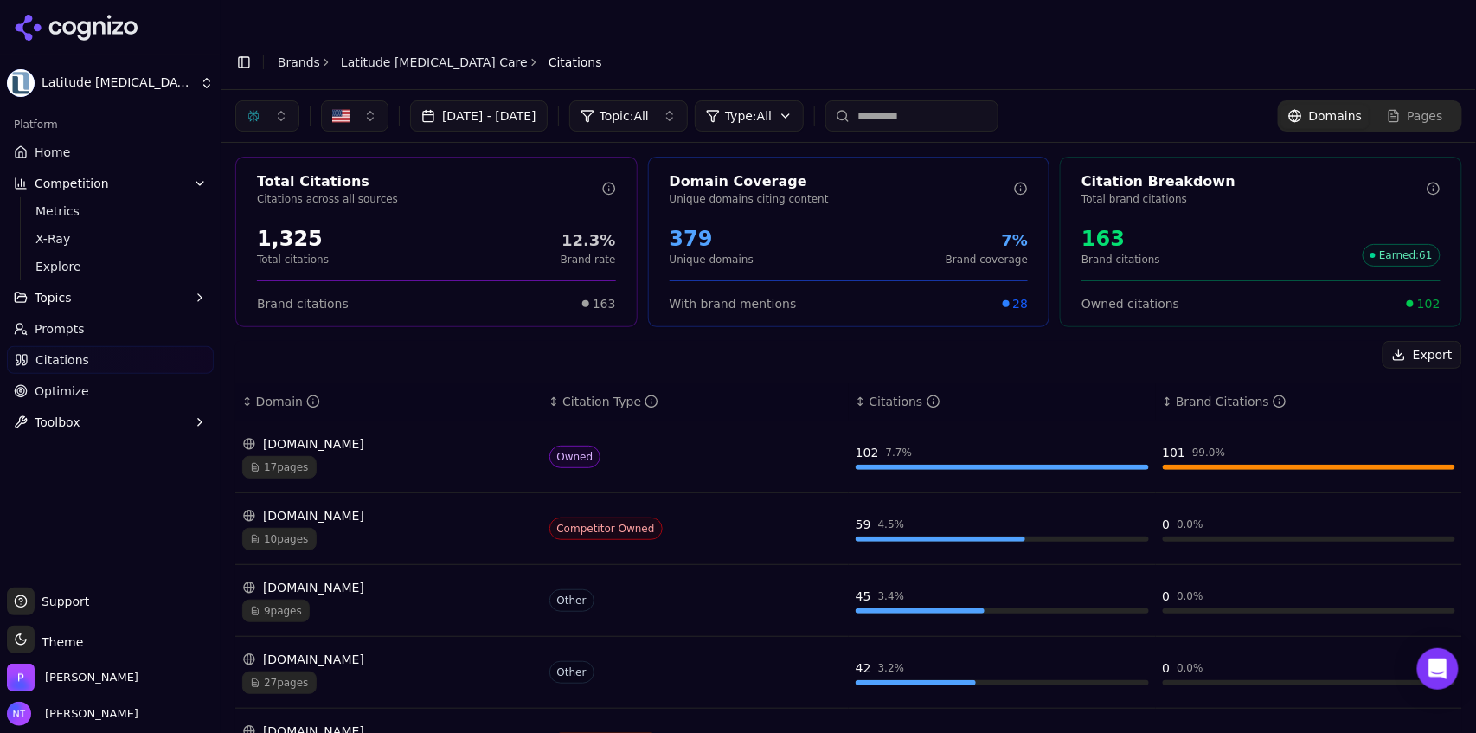
click at [477, 651] on div "[DOMAIN_NAME]" at bounding box center [388, 659] width 293 height 17
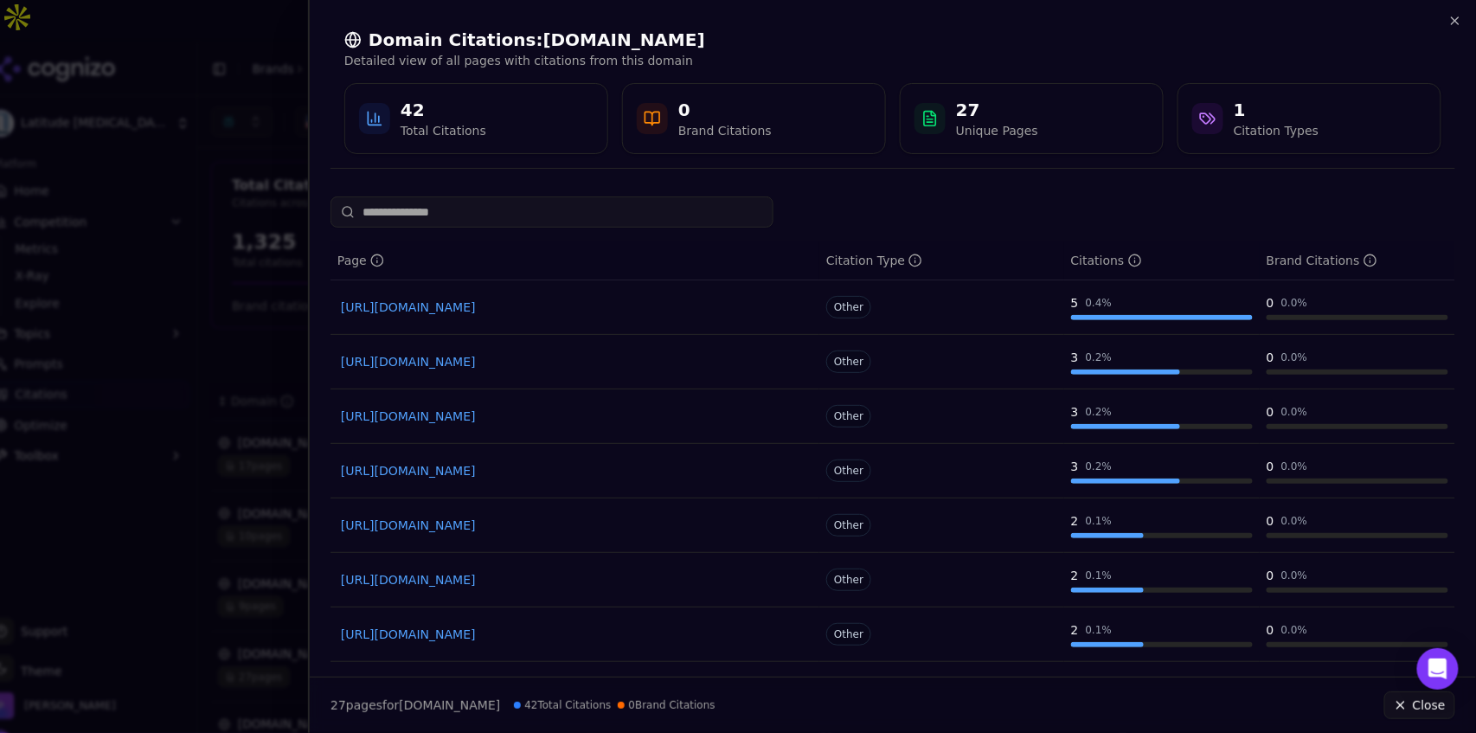
click at [550, 312] on link "[URL][DOMAIN_NAME]" at bounding box center [575, 307] width 468 height 17
click at [1458, 23] on icon "button" at bounding box center [1455, 20] width 7 height 7
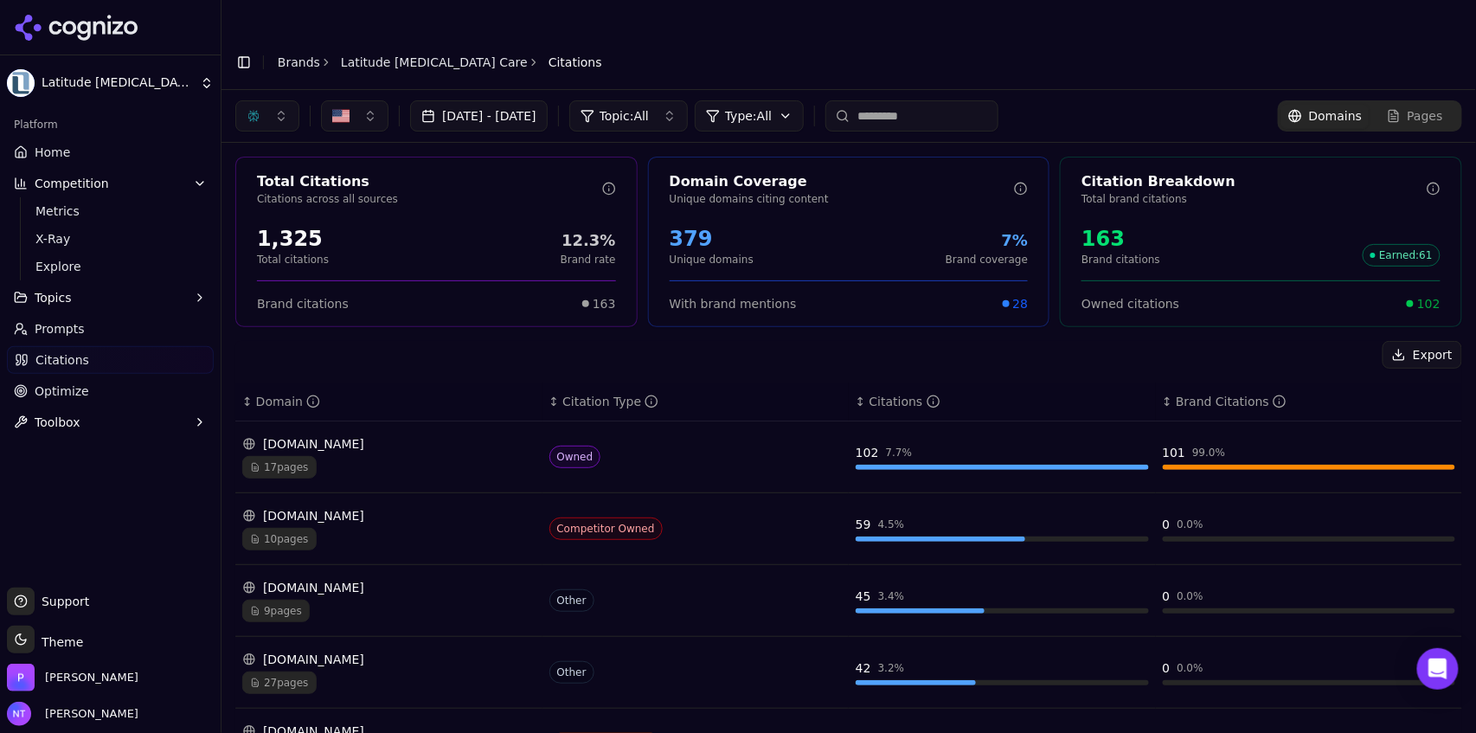
click at [267, 100] on button "button" at bounding box center [267, 115] width 64 height 31
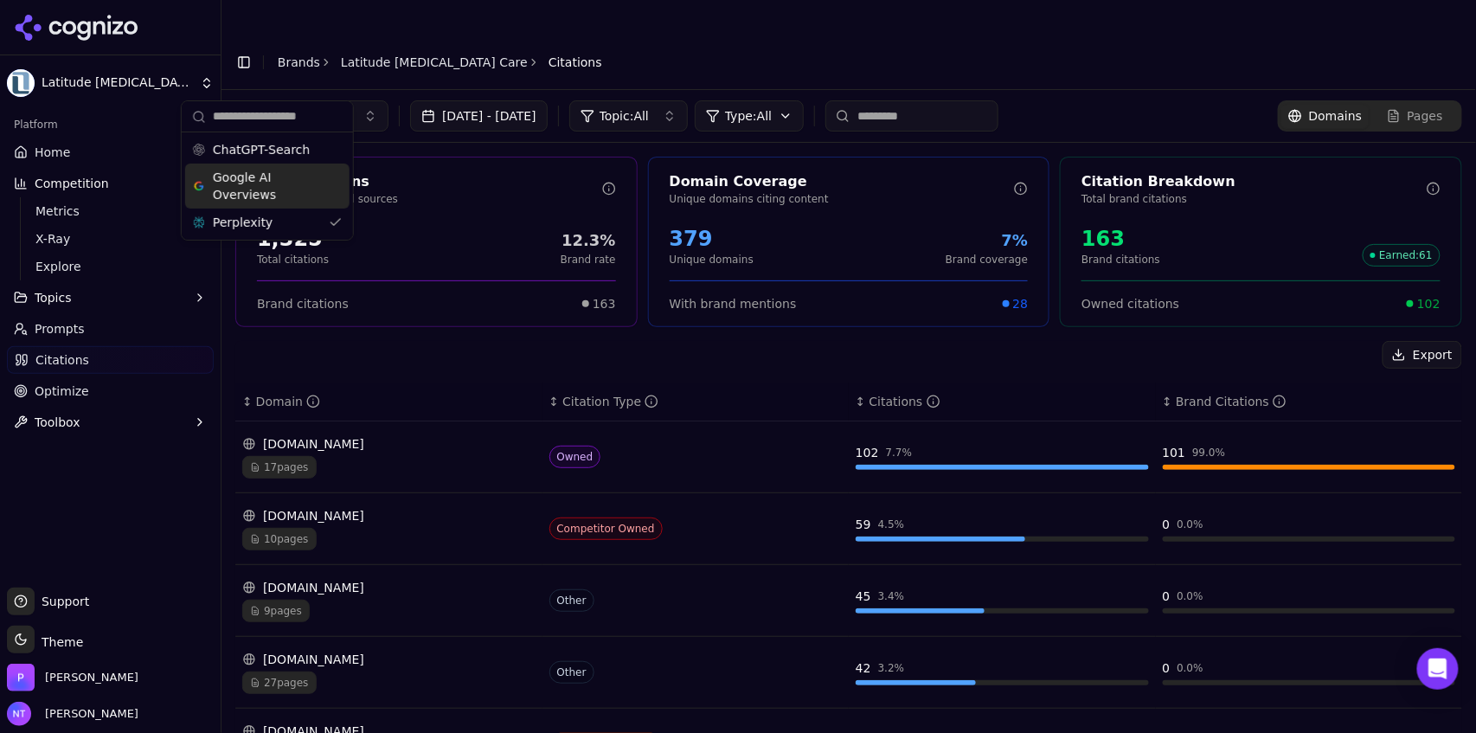
click at [263, 184] on span "Google AI Overviews" at bounding box center [267, 186] width 109 height 35
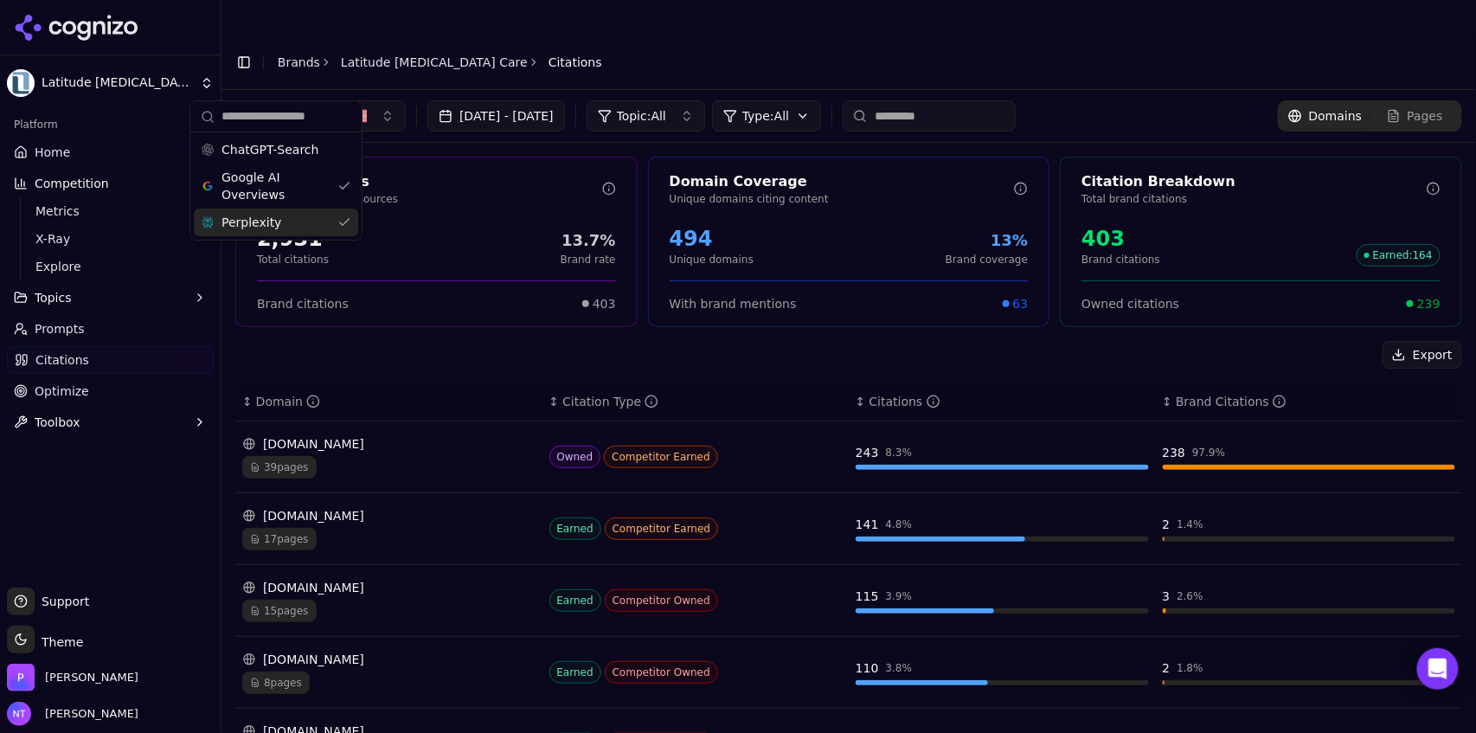
click at [260, 223] on span "Perplexity" at bounding box center [252, 222] width 60 height 17
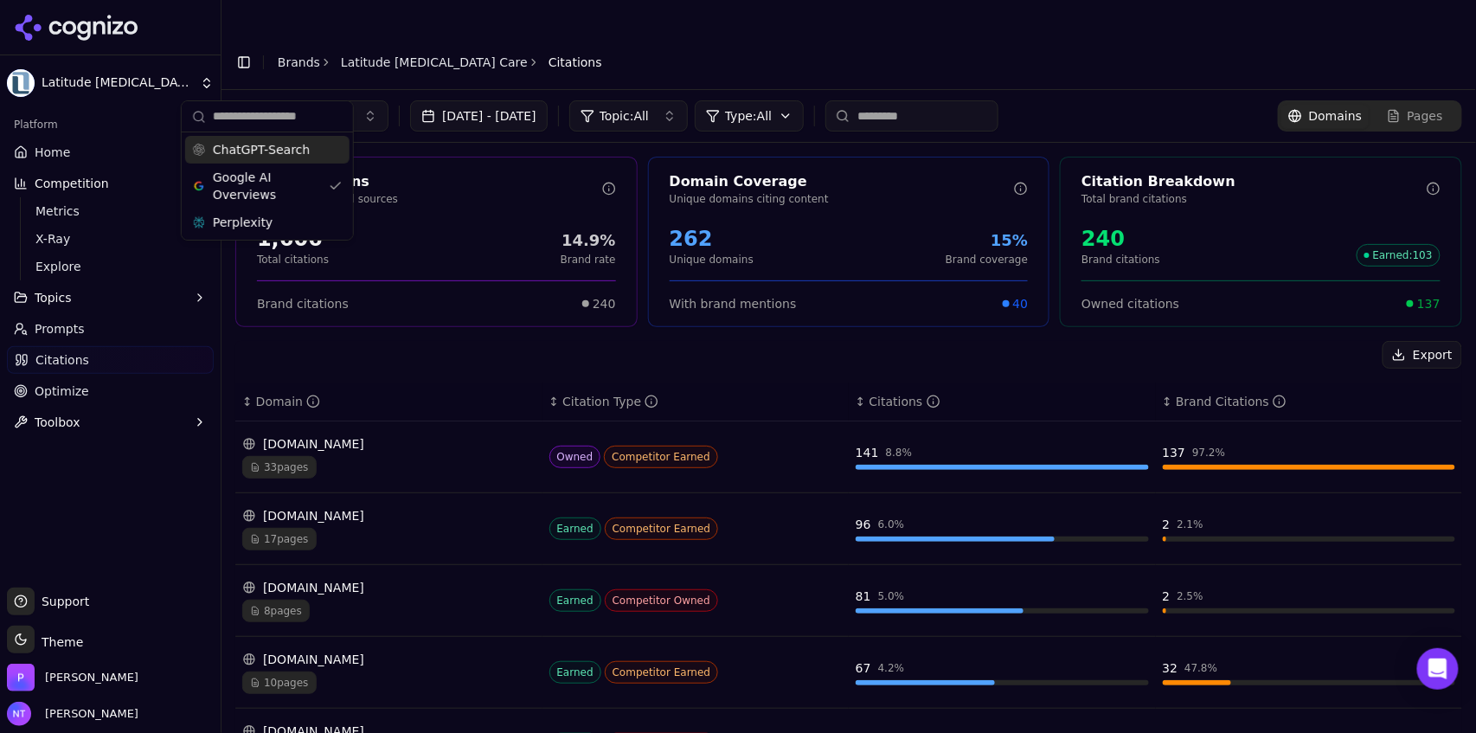
click at [266, 158] on span "ChatGPT-Search" at bounding box center [261, 149] width 97 height 17
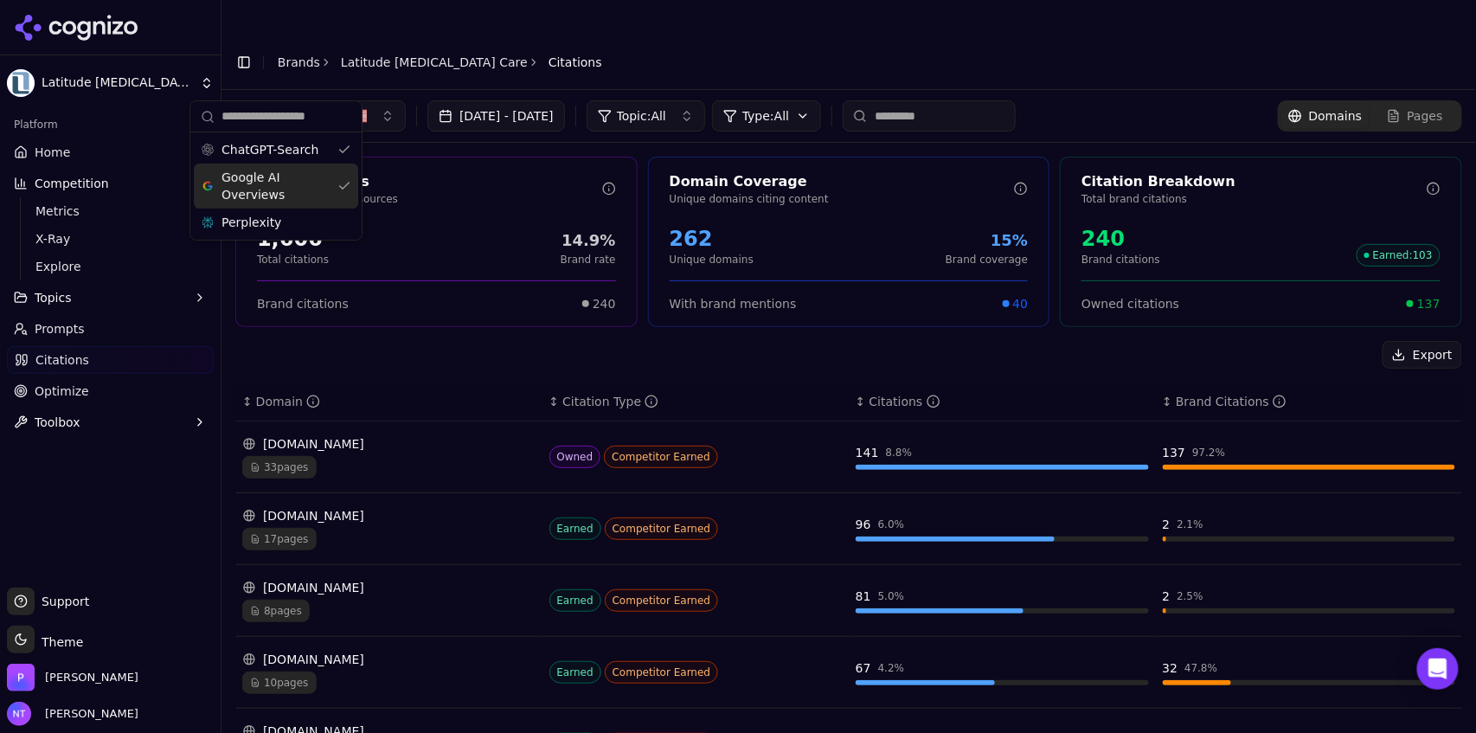
click at [261, 185] on span "Google AI Overviews" at bounding box center [276, 186] width 109 height 35
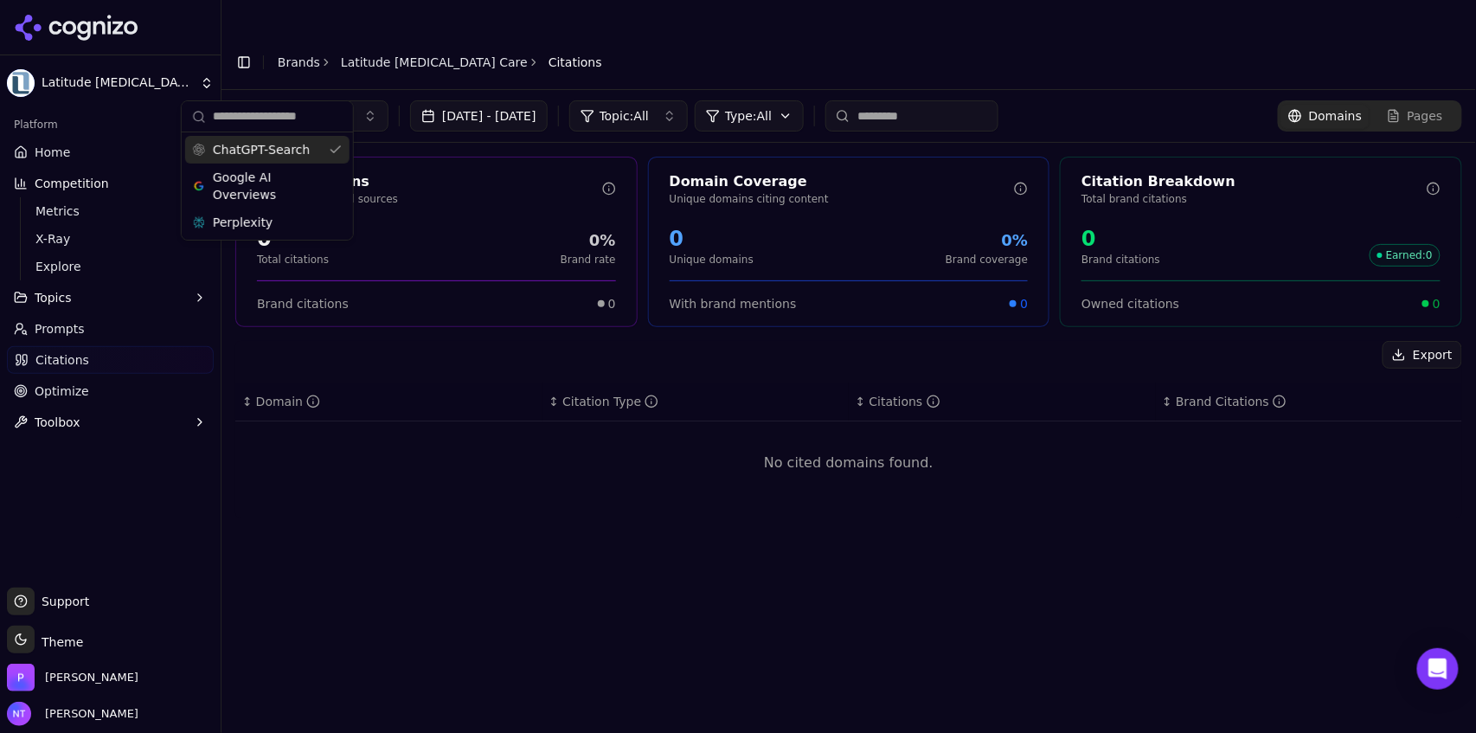
click at [727, 41] on header "Toggle Sidebar Brands Latitude [MEDICAL_DATA] Care Citations" at bounding box center [849, 62] width 1255 height 55
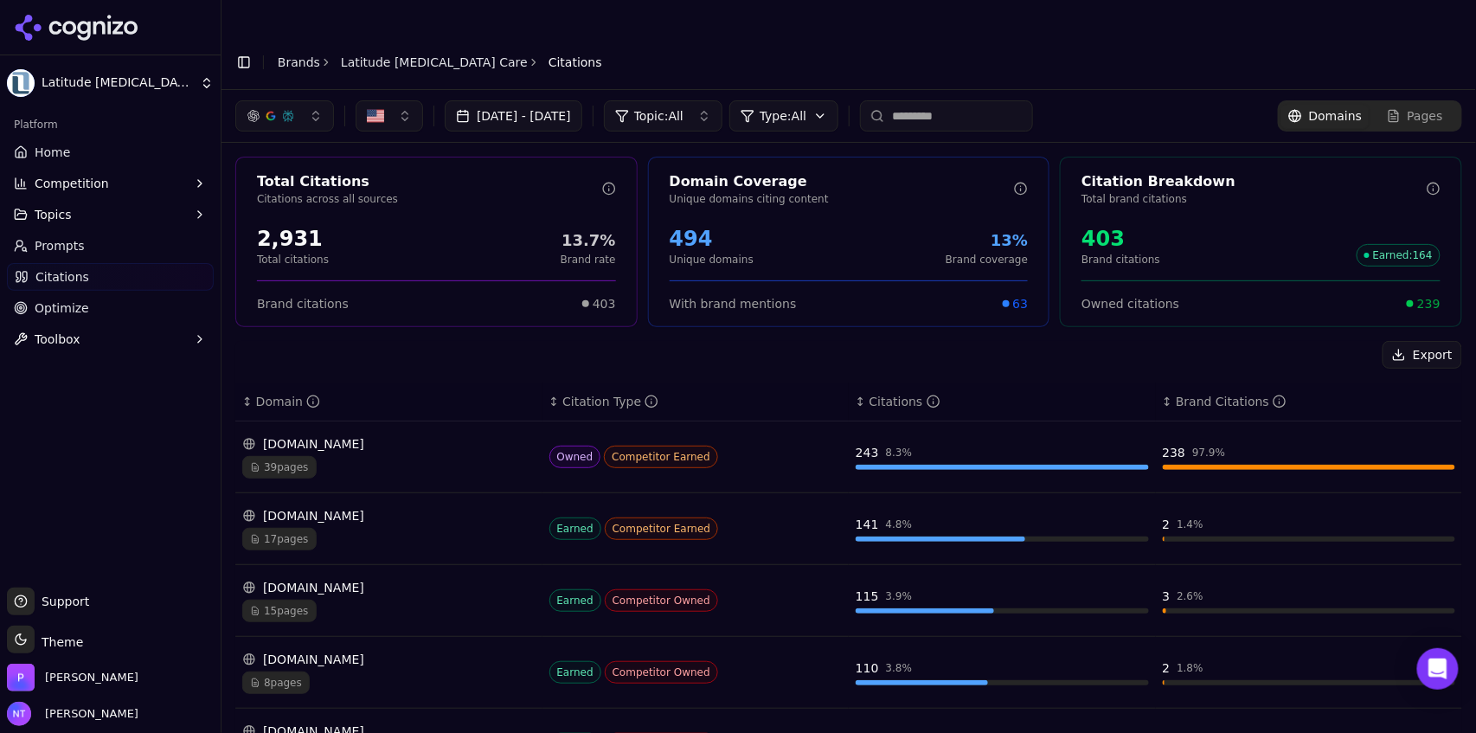
click at [391, 54] on link "Latitude [MEDICAL_DATA] Care" at bounding box center [434, 62] width 187 height 17
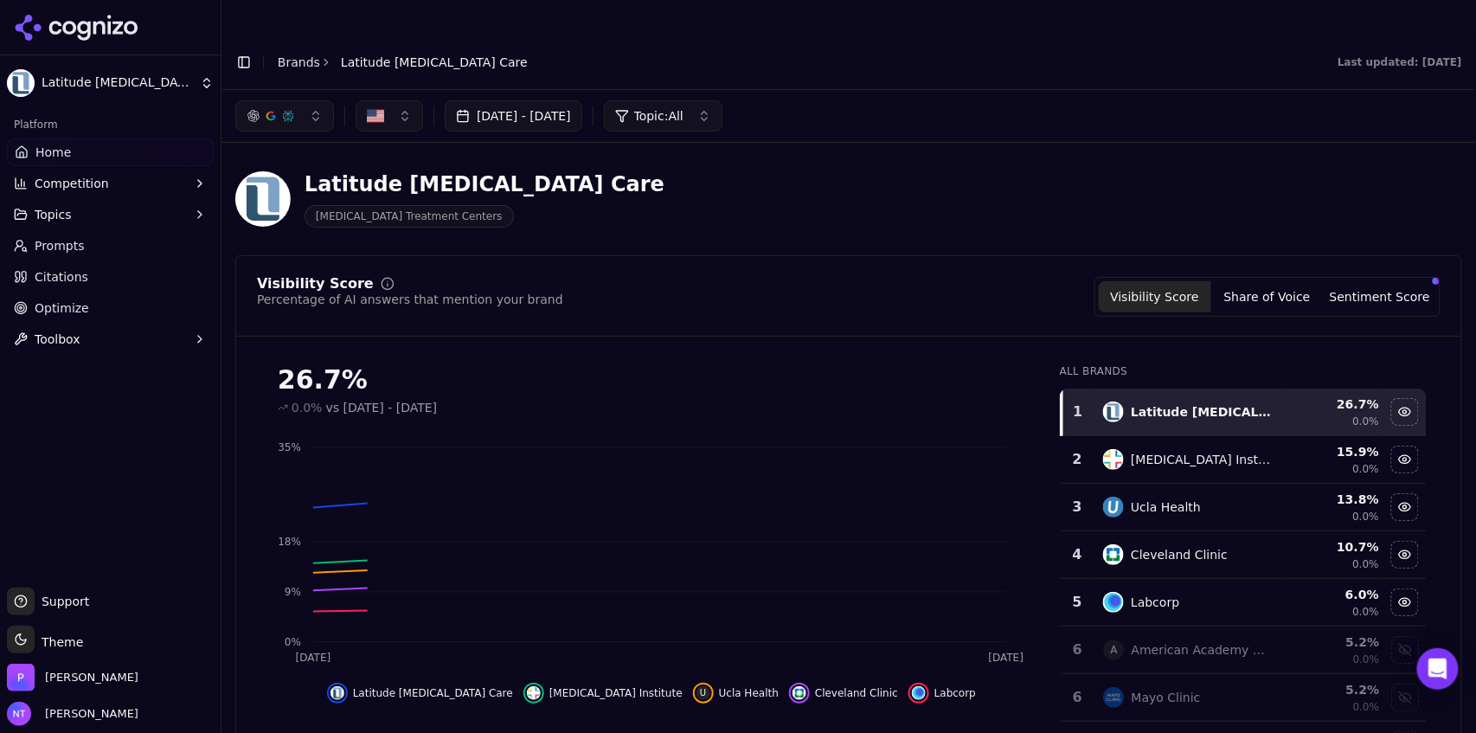
click at [292, 109] on div "button" at bounding box center [288, 116] width 14 height 14
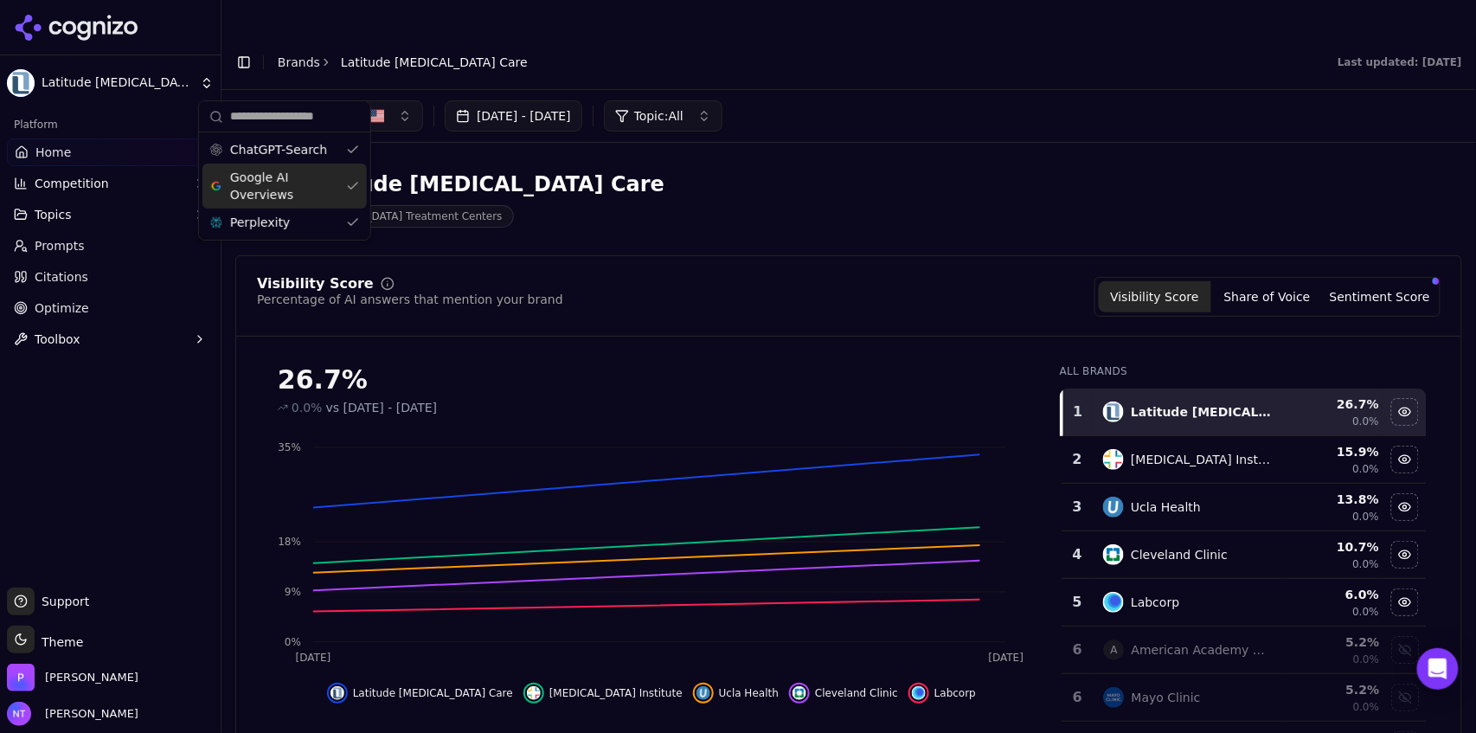
click at [288, 185] on span "Google AI Overviews" at bounding box center [284, 186] width 109 height 35
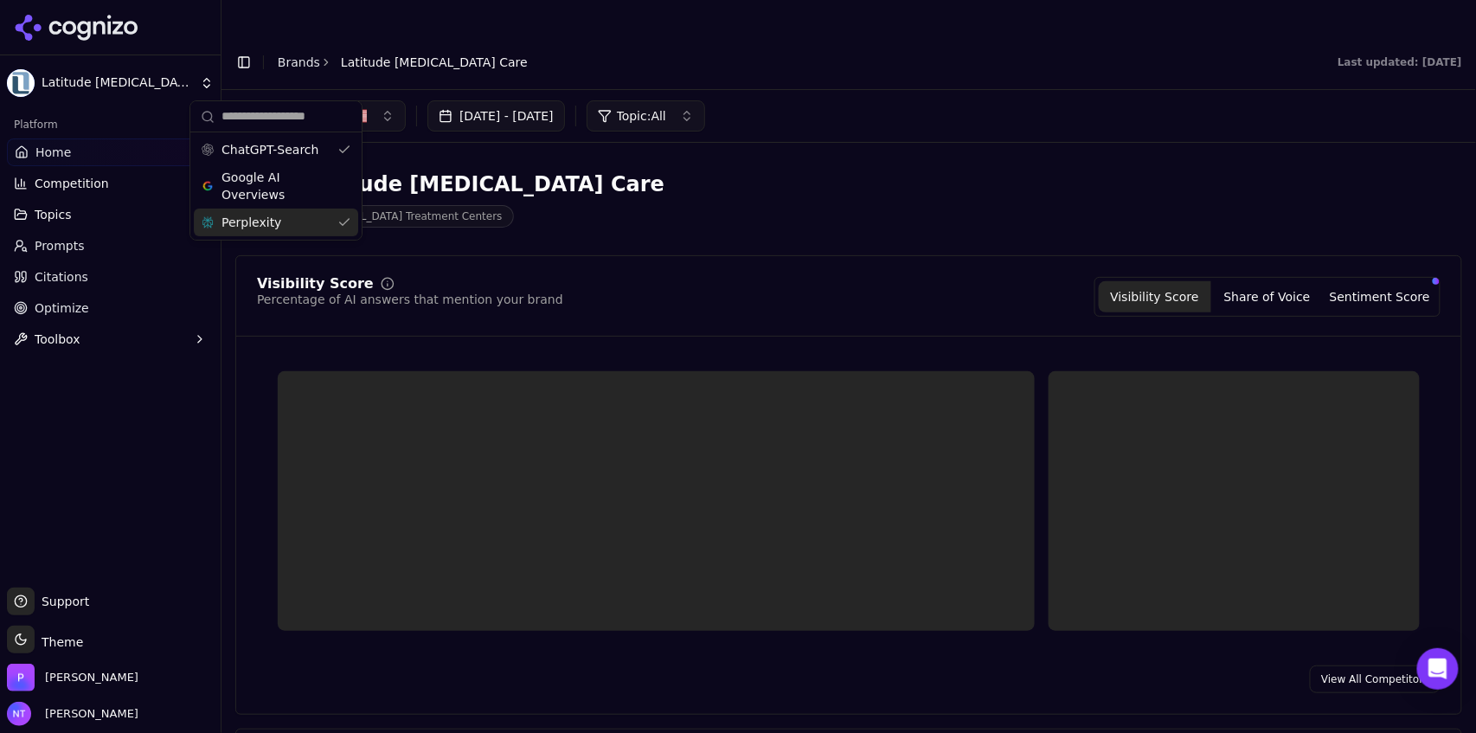
click at [284, 219] on div "Perplexity" at bounding box center [276, 223] width 164 height 28
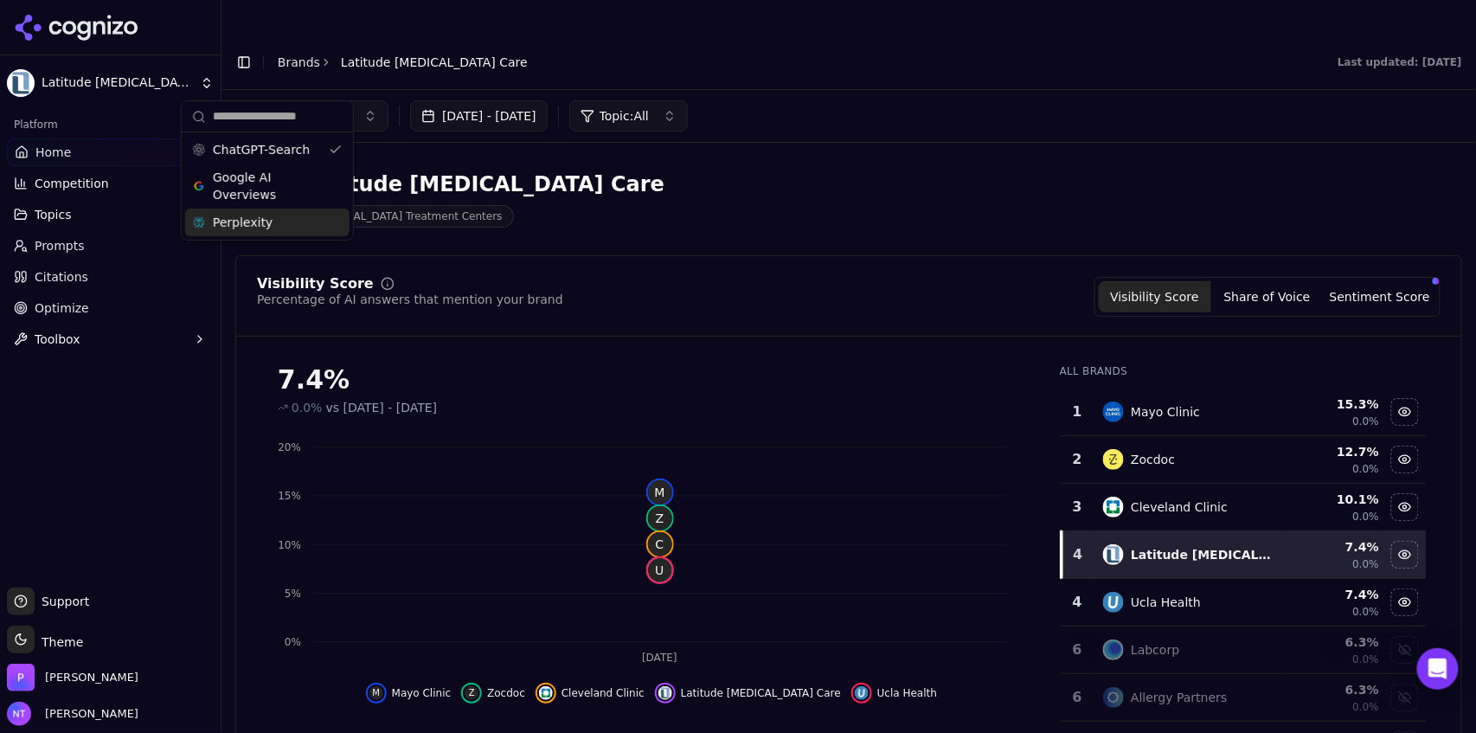
click at [1011, 90] on div "Jul 16, 2025 - Aug 15, 2025 Topic: All" at bounding box center [849, 116] width 1255 height 52
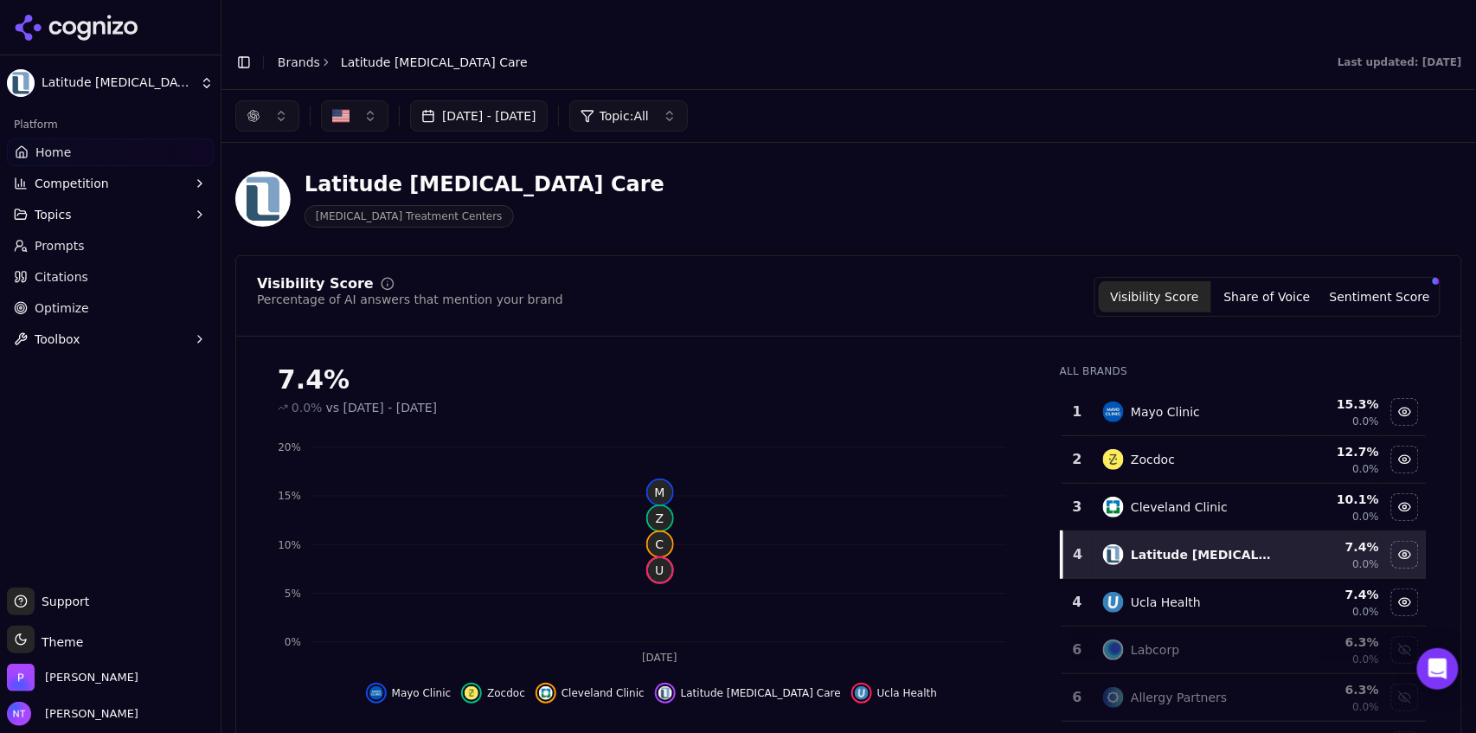
click at [284, 100] on button "button" at bounding box center [267, 115] width 64 height 31
click at [268, 192] on span "Google AI Overviews" at bounding box center [267, 186] width 109 height 35
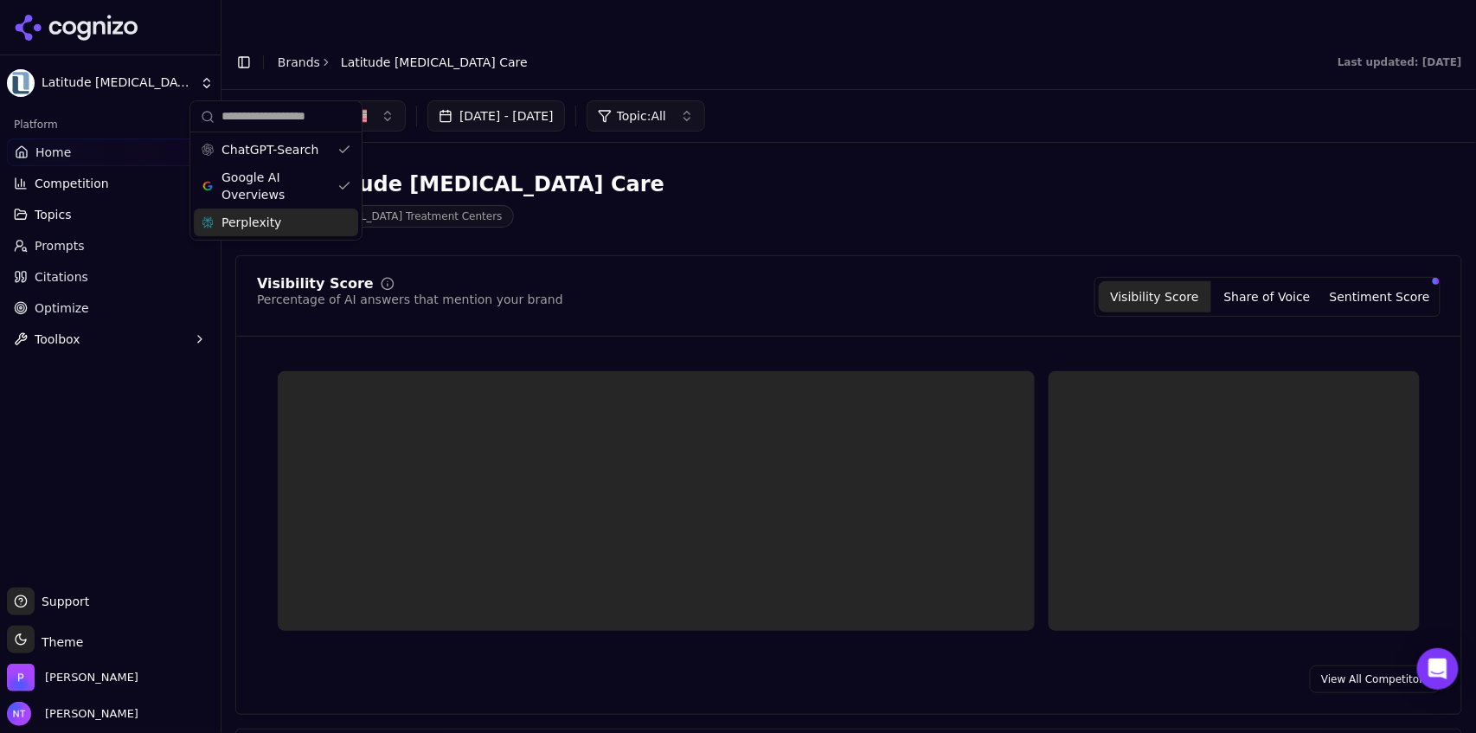
click at [266, 235] on div "Perplexity" at bounding box center [276, 223] width 164 height 28
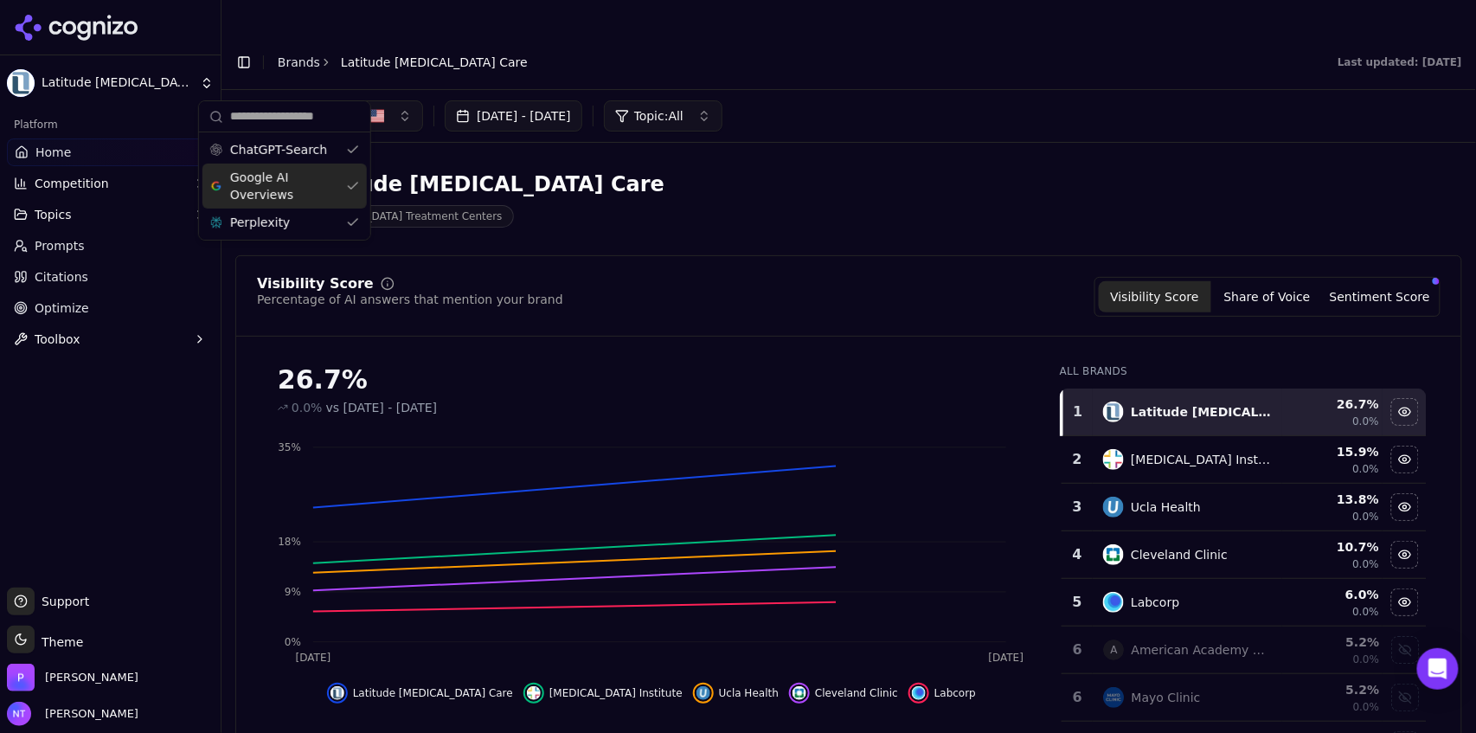
click at [968, 100] on div "Jul 16, 2025 - Aug 15, 2025 Topic: All" at bounding box center [848, 115] width 1227 height 31
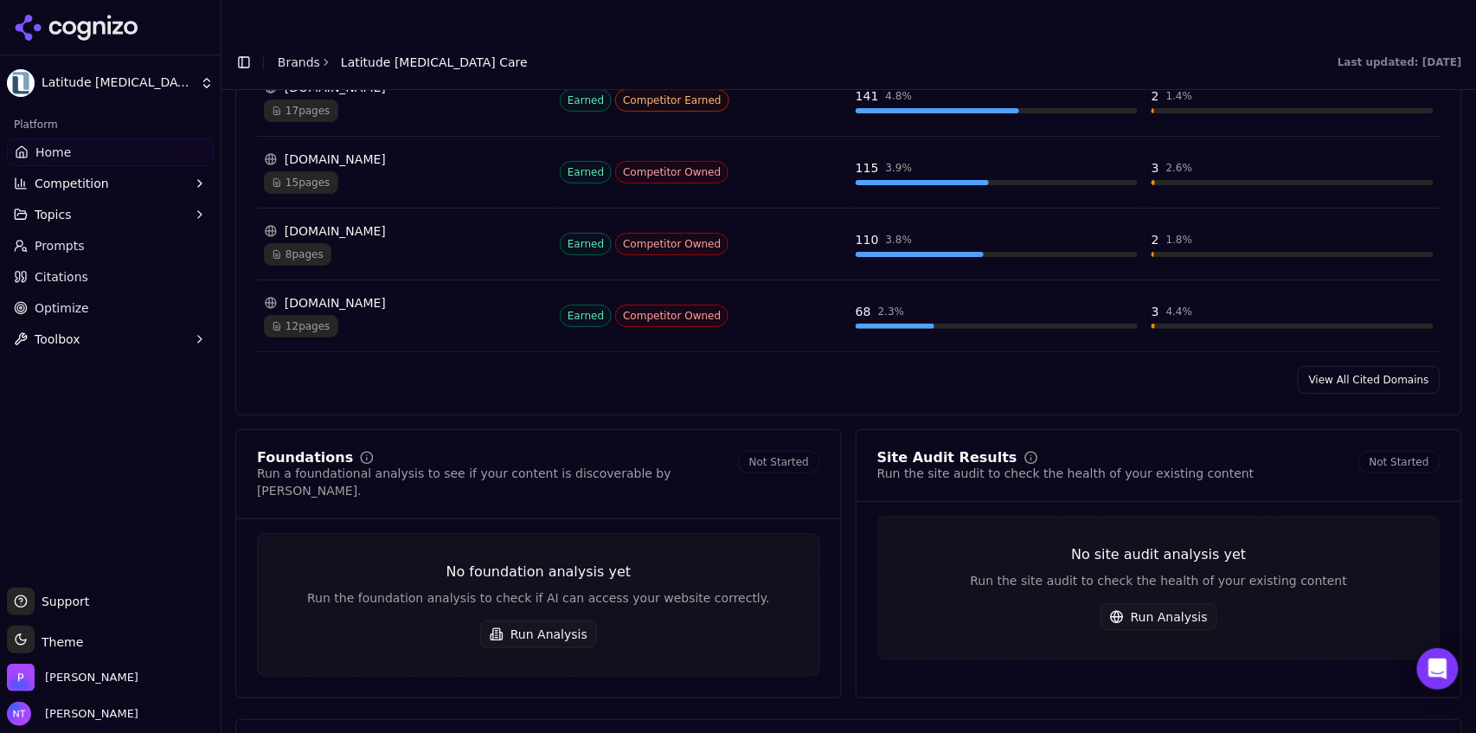
scroll to position [2074, 0]
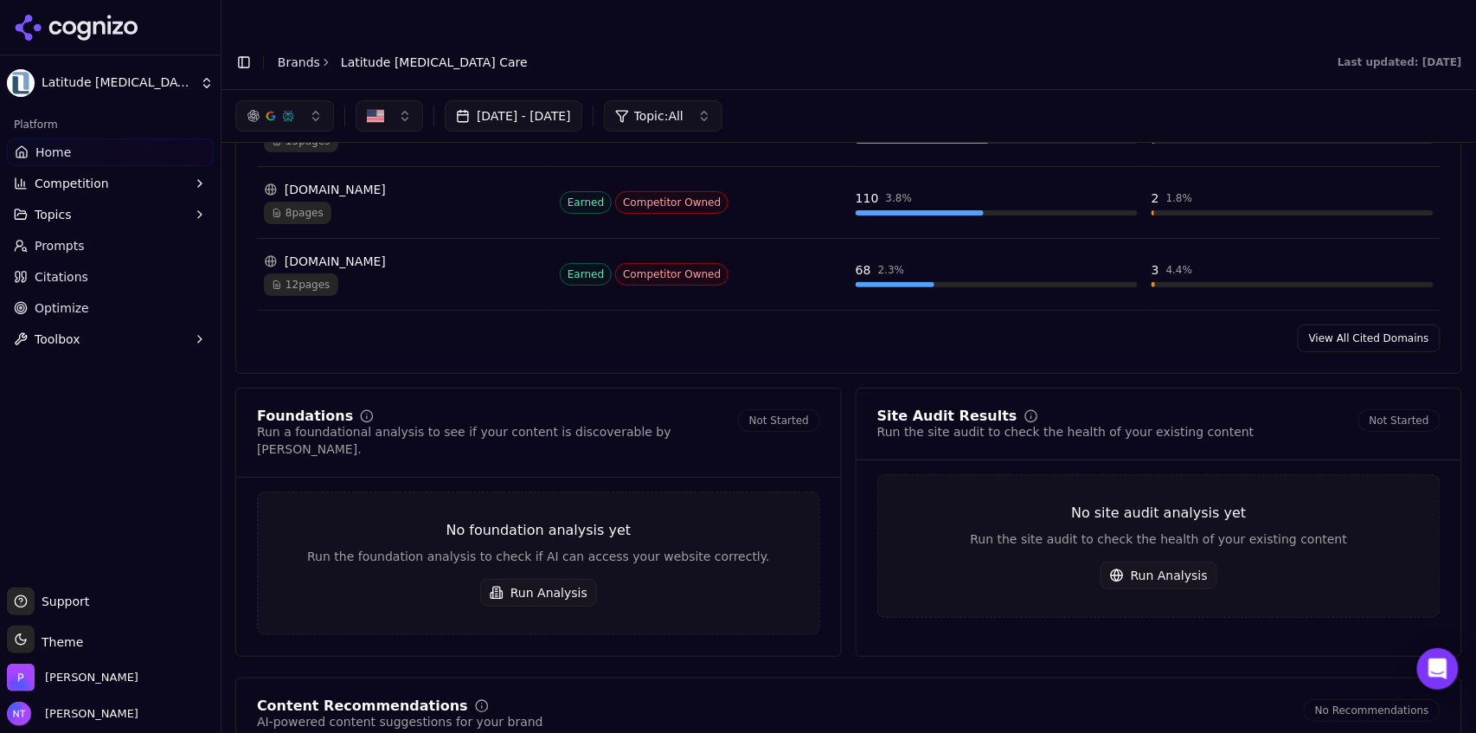
click at [1360, 325] on link "View All Cited Domains" at bounding box center [1369, 339] width 143 height 28
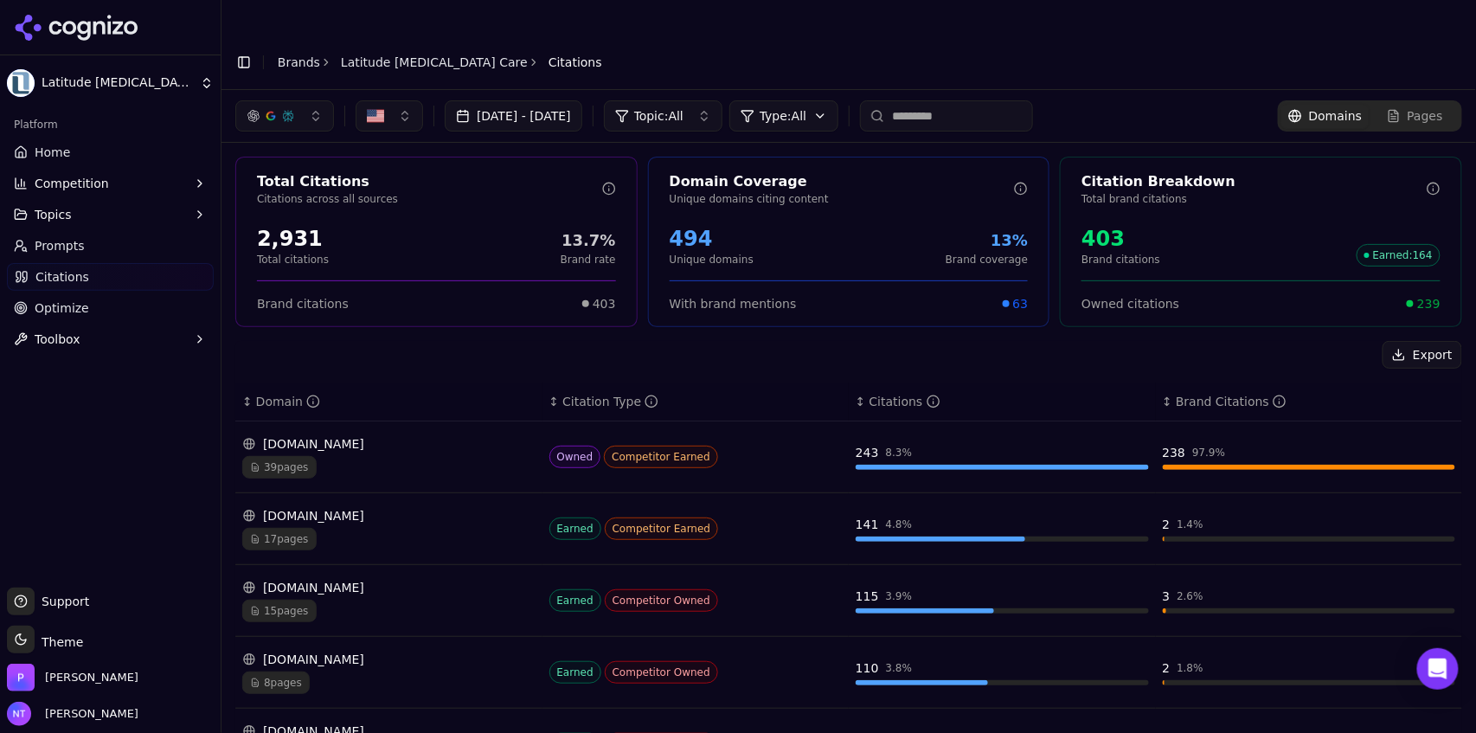
click at [995, 100] on input at bounding box center [946, 115] width 173 height 31
type input "****"
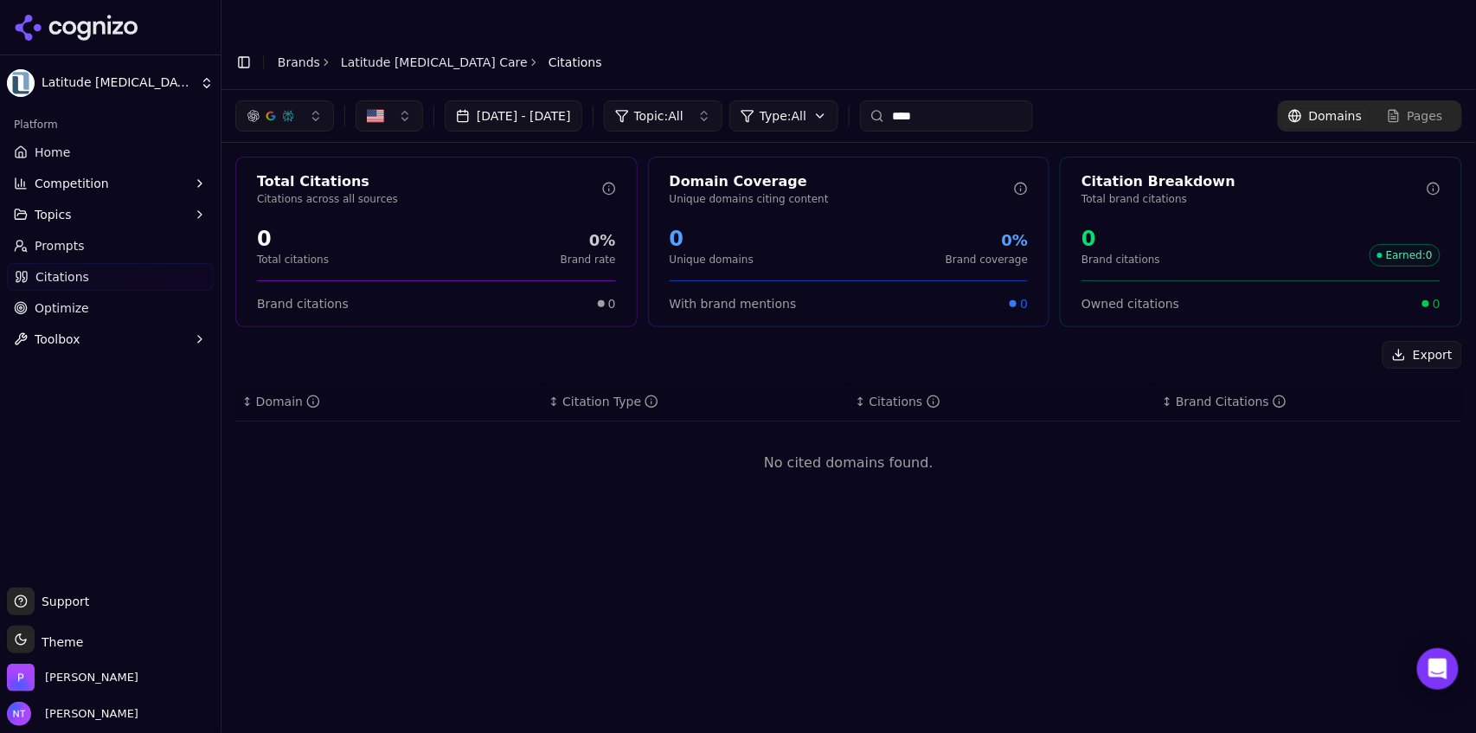
click at [996, 100] on input "****" at bounding box center [946, 115] width 173 height 31
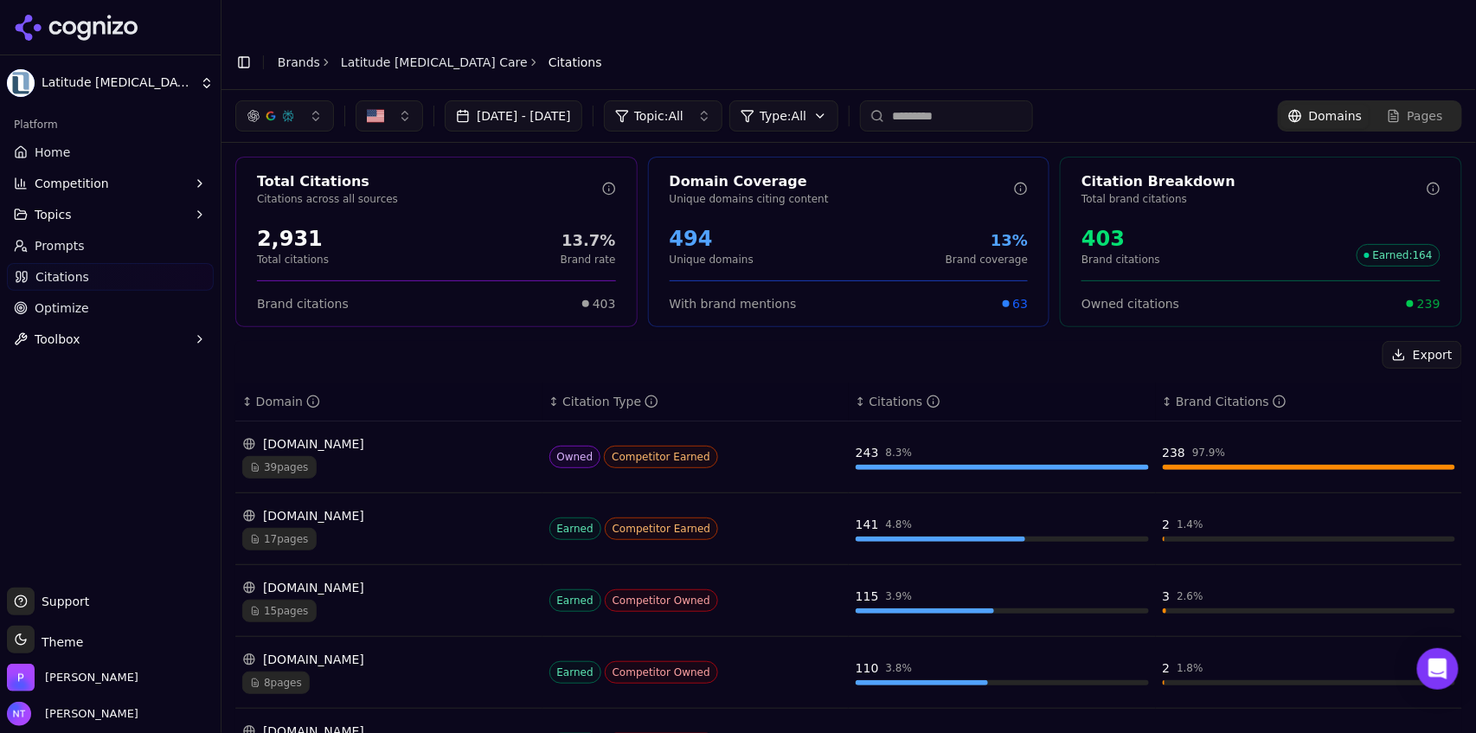
click at [1019, 46] on header "Toggle Sidebar Brands Latitude [MEDICAL_DATA] Care Citations" at bounding box center [849, 62] width 1255 height 55
click at [1002, 100] on input at bounding box center [946, 115] width 173 height 31
type input "******"
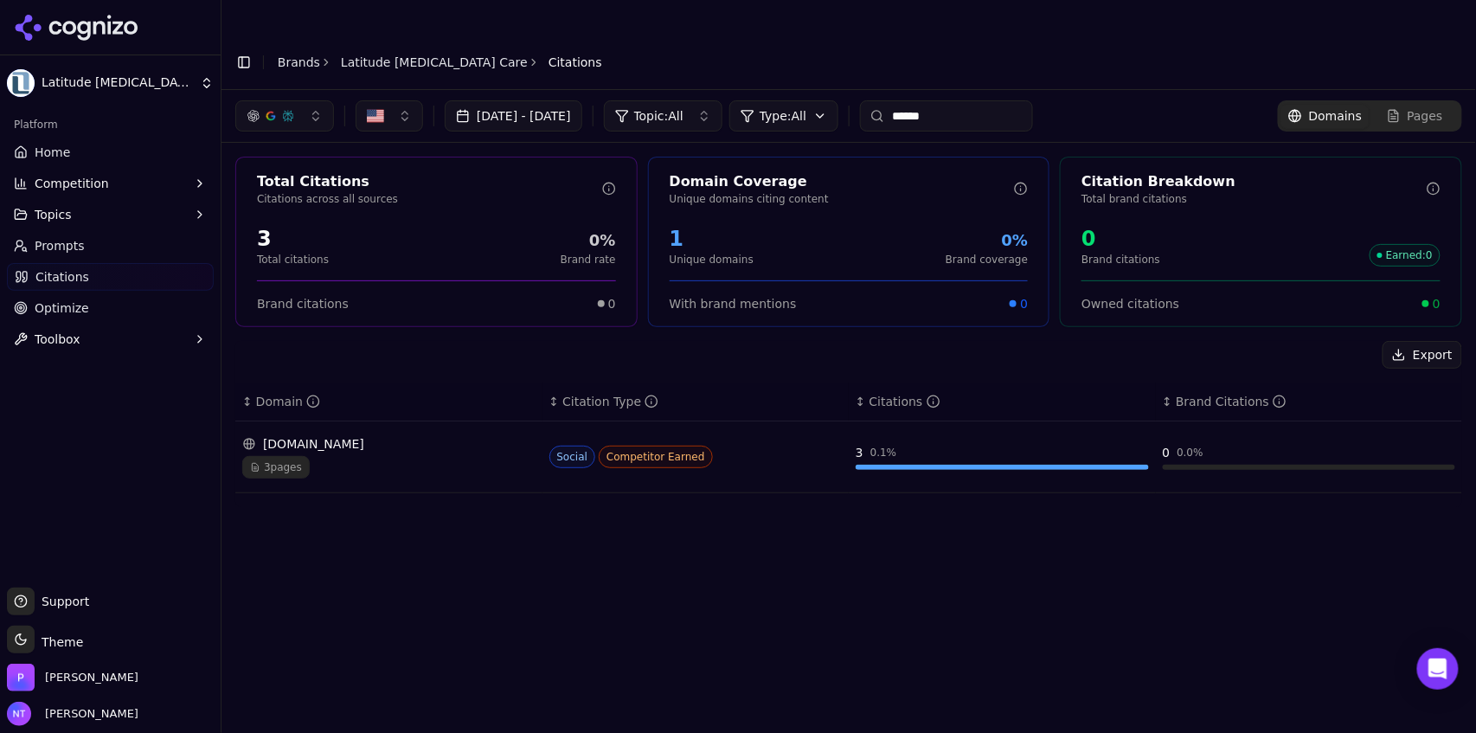
click at [964, 100] on input "******" at bounding box center [946, 115] width 173 height 31
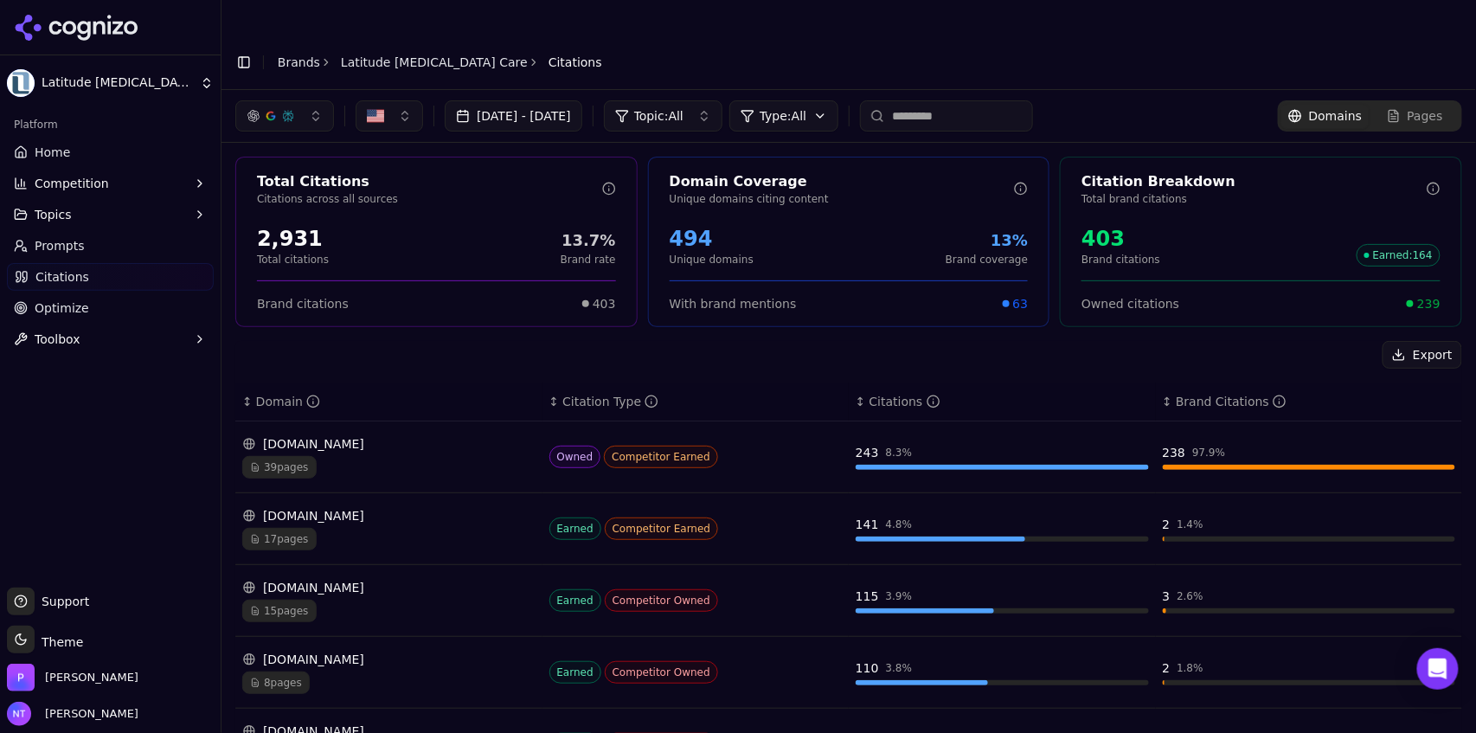
click at [1045, 45] on header "Toggle Sidebar Brands Latitude [MEDICAL_DATA] Care Citations" at bounding box center [849, 62] width 1255 height 55
click at [376, 54] on link "Latitude [MEDICAL_DATA] Care" at bounding box center [434, 62] width 187 height 17
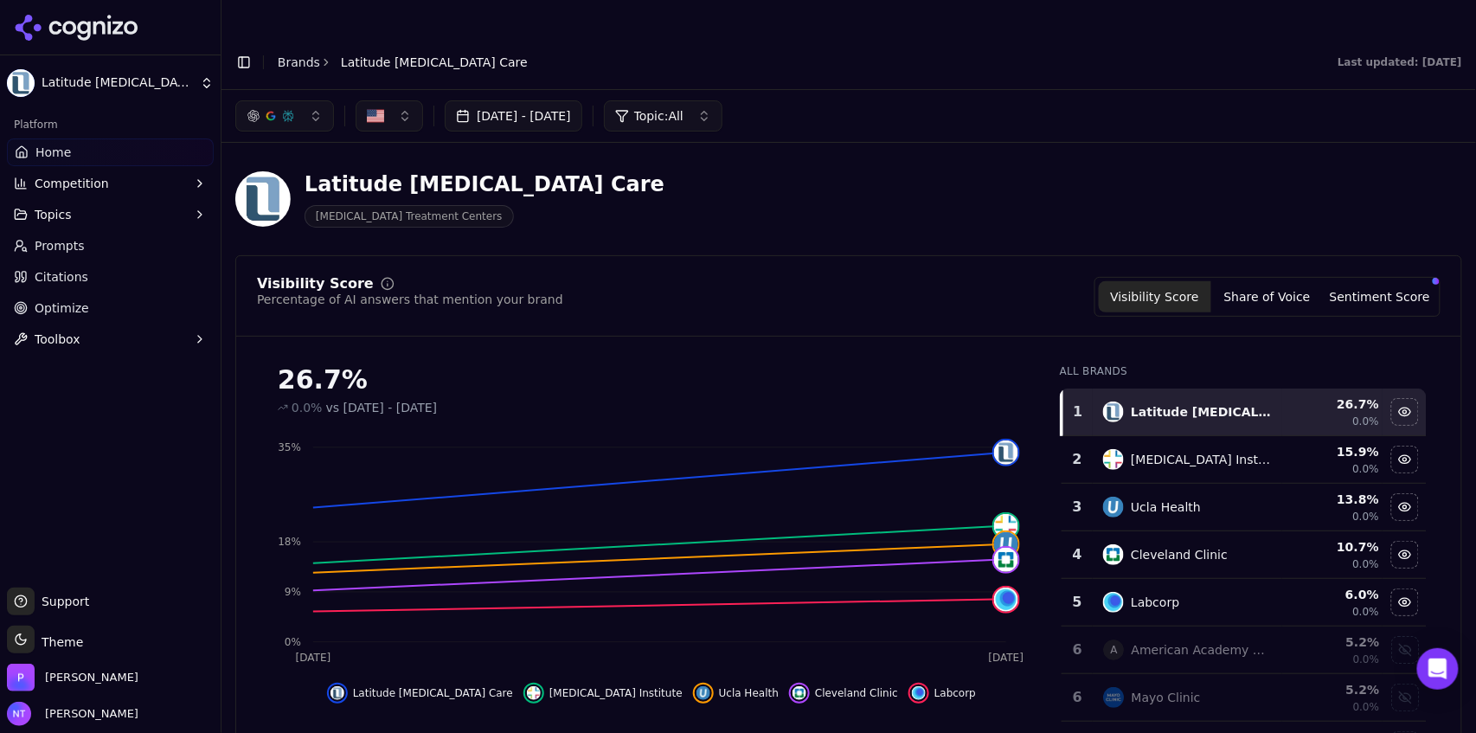
click at [810, 170] on div "Latitude [MEDICAL_DATA] Care [MEDICAL_DATA] Treatment Centers" at bounding box center [622, 198] width 775 height 57
click at [293, 109] on div "button" at bounding box center [288, 116] width 14 height 14
